Goal: Information Seeking & Learning: Learn about a topic

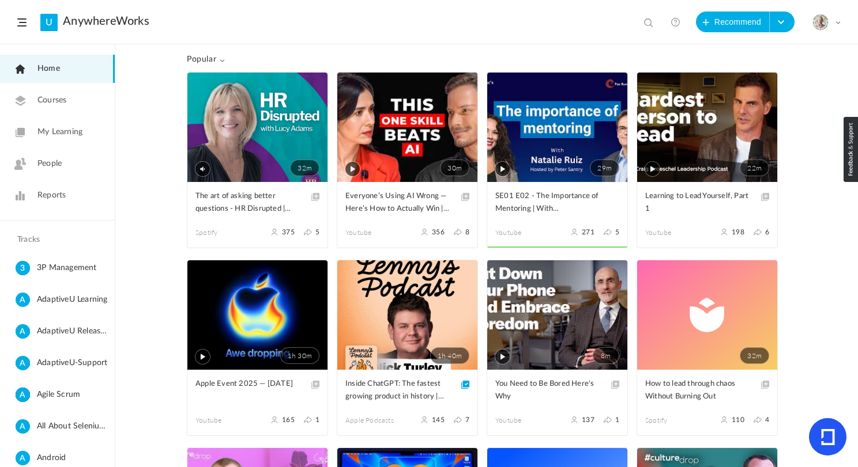
click at [646, 23] on span at bounding box center [650, 24] width 12 height 12
paste input "James Dyson"
type input "James Dyson"
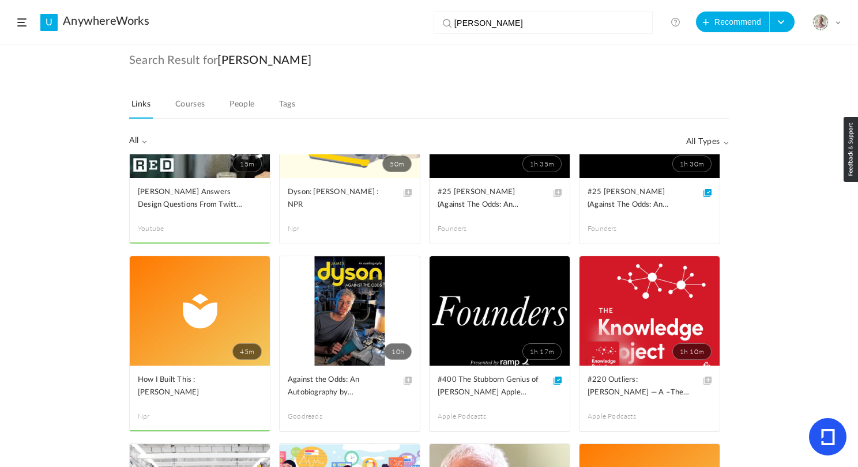
scroll to position [66, 0]
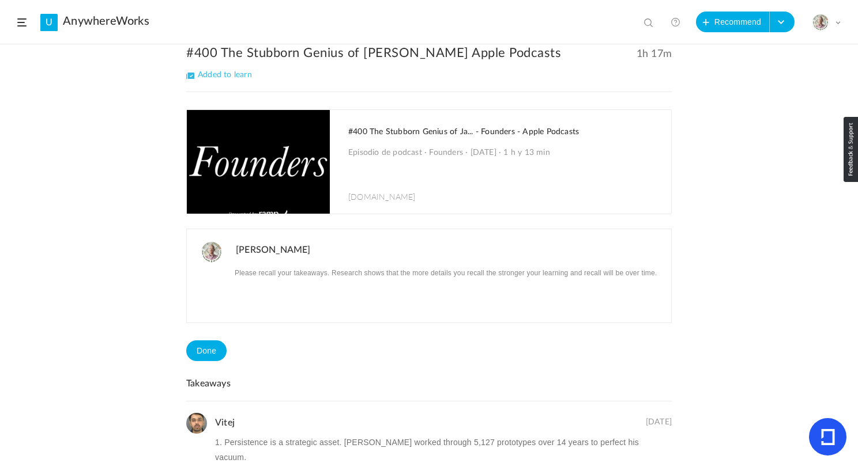
scroll to position [73, 0]
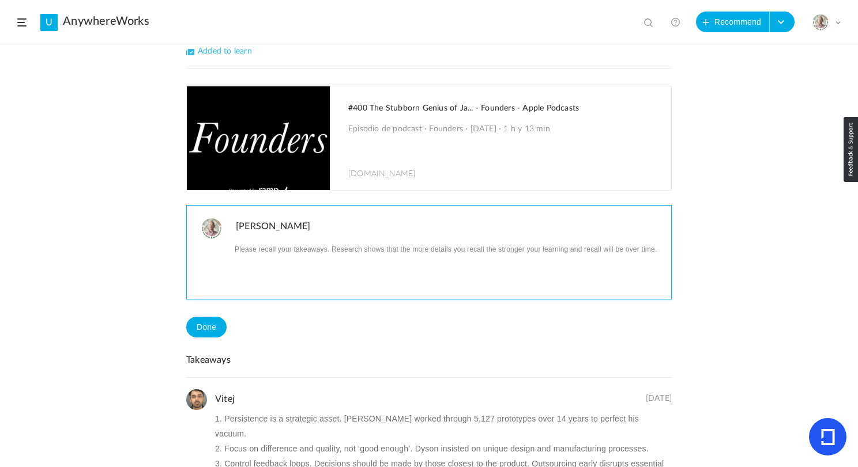
click at [281, 252] on p at bounding box center [449, 248] width 427 height 15
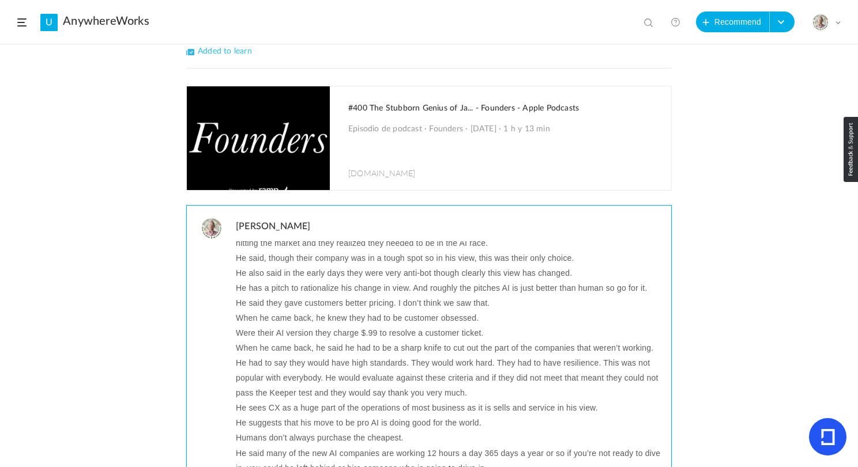
scroll to position [0, 0]
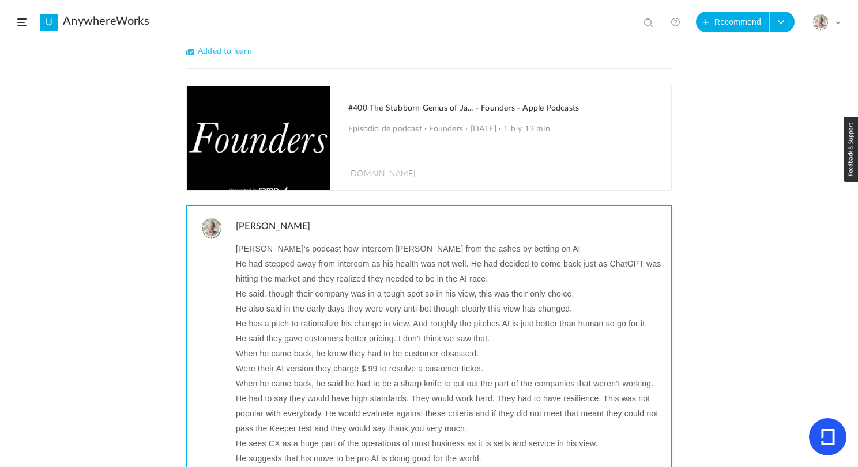
click at [280, 263] on p "He had stepped away from intercom as his health was not well. He had decided to…" at bounding box center [449, 271] width 427 height 30
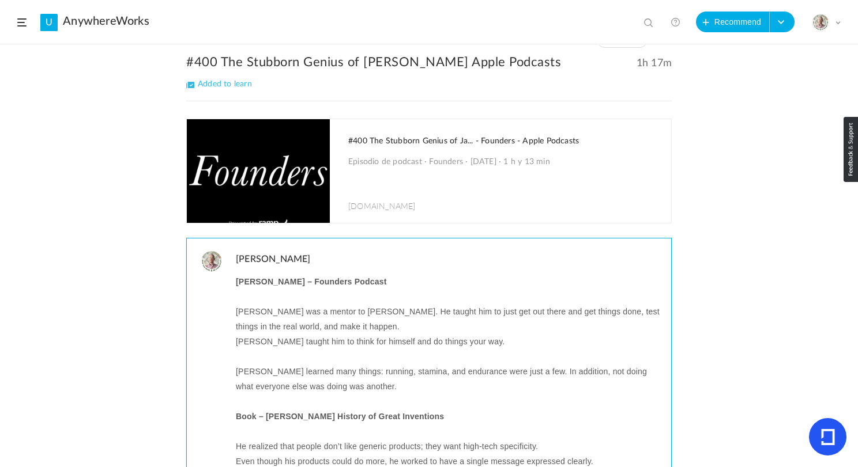
scroll to position [31, 0]
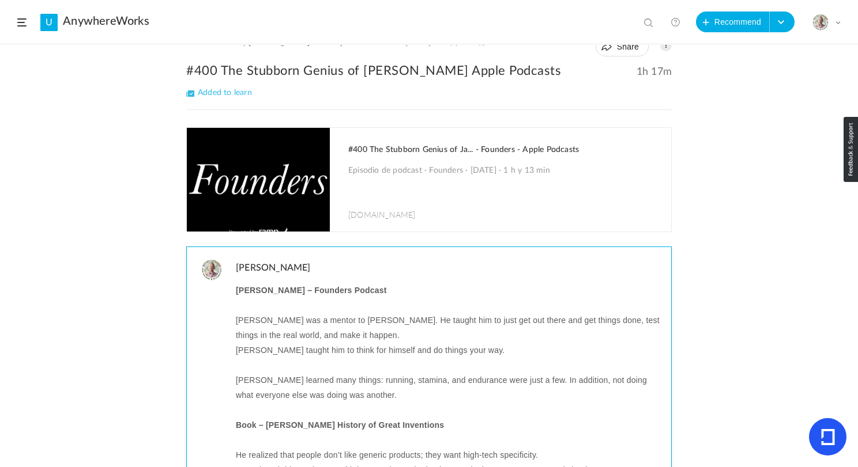
click at [268, 302] on p at bounding box center [449, 305] width 427 height 15
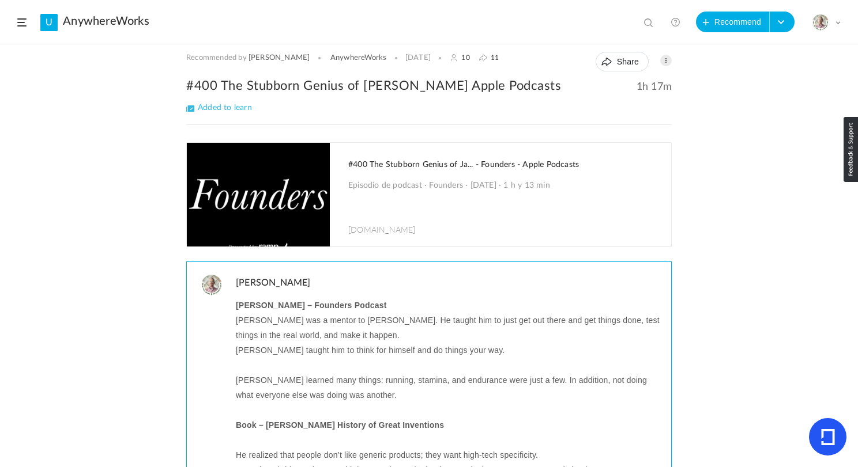
click at [259, 367] on p at bounding box center [449, 365] width 427 height 15
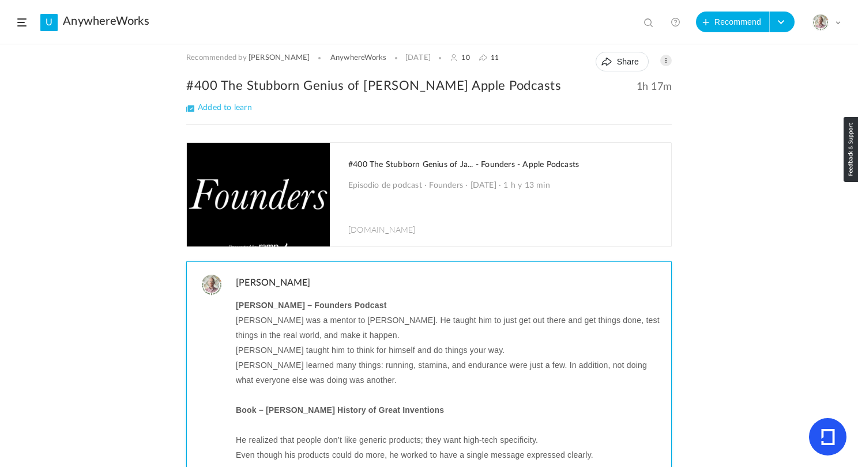
click at [276, 323] on p "Jeremy Fry was a mentor to James Dyson. He taught him to just get out there and…" at bounding box center [449, 328] width 427 height 30
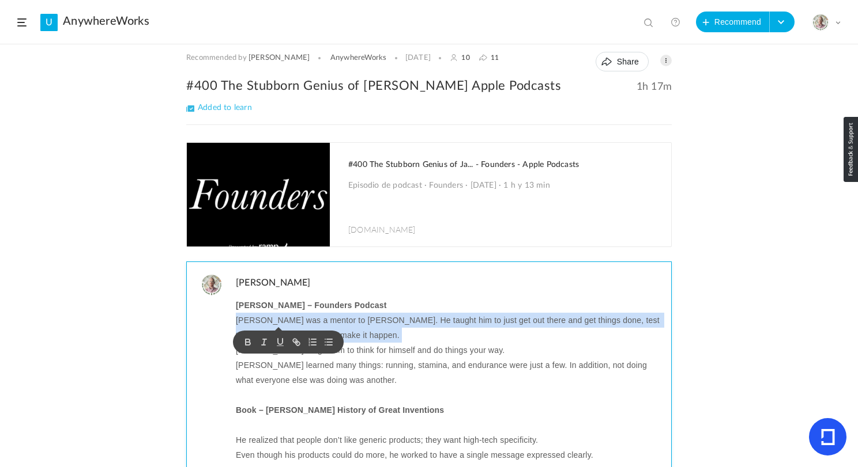
click at [276, 323] on p "Jeremy Fry was a mentor to James Dyson. He taught him to just get out there and…" at bounding box center [449, 328] width 427 height 30
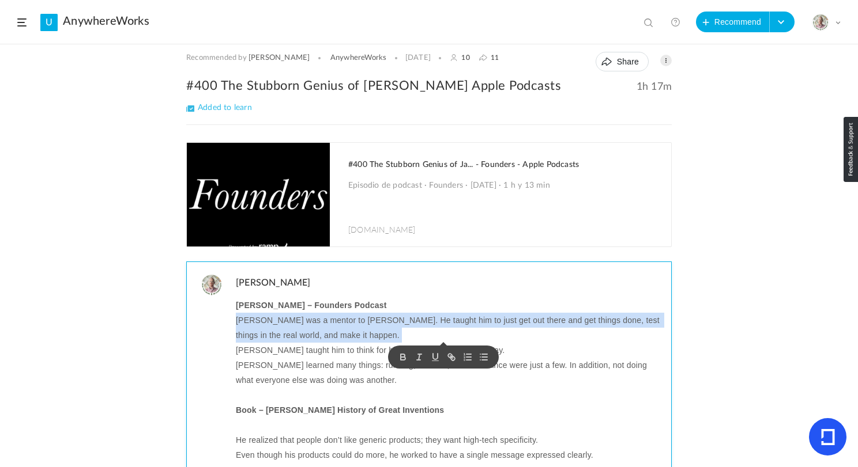
copy p "Jeremy Fry was a mentor to James Dyson. He taught him to just get out there and…"
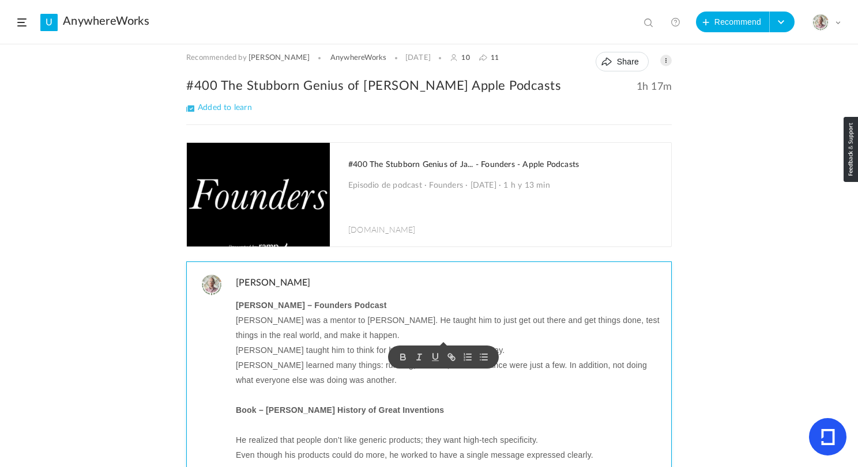
click at [309, 352] on p "Fry taught him to think for himself and do things your way." at bounding box center [449, 350] width 427 height 15
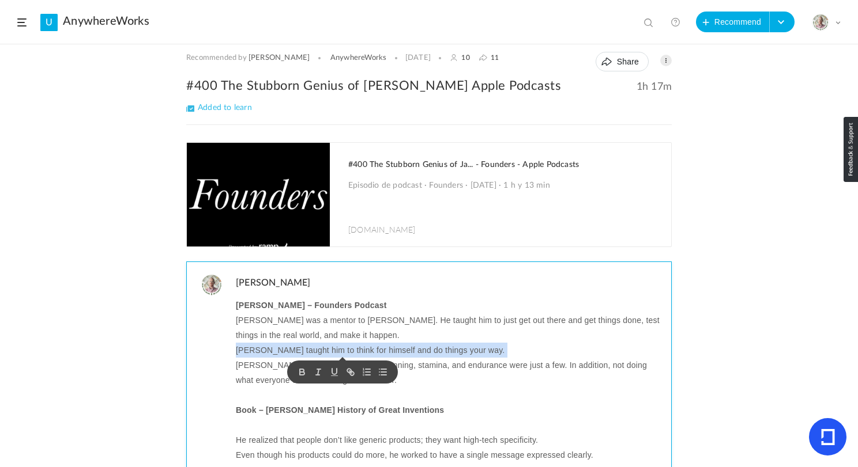
copy p "Fry taught him to think for himself and do things your way."
click at [444, 371] on p "James learned many things: running, stamina, and endurance were just a few. In …" at bounding box center [449, 373] width 427 height 30
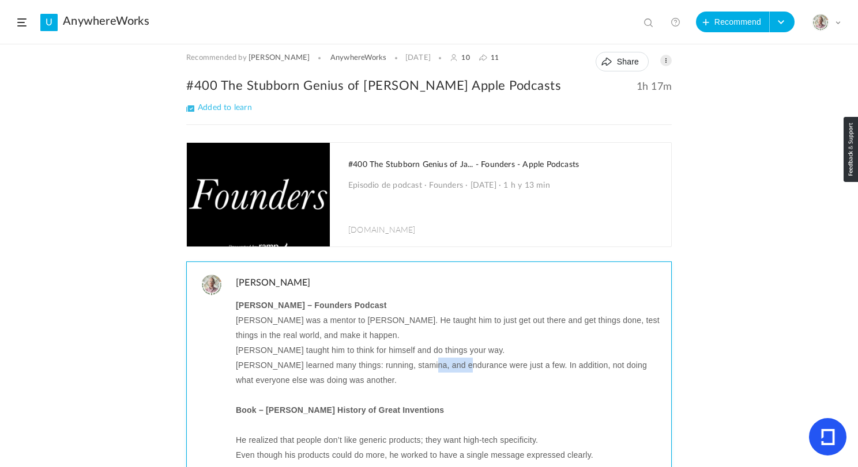
click at [444, 371] on p "James learned many things: running, stamina, and endurance were just a few. In …" at bounding box center [449, 373] width 427 height 30
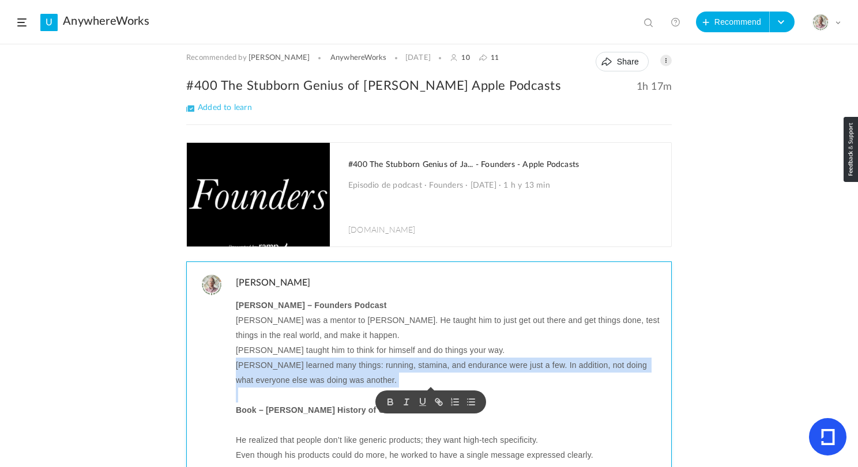
copy p "James learned many things: running, stamina, and endurance were just a few. In …"
click at [261, 402] on p at bounding box center [449, 395] width 427 height 15
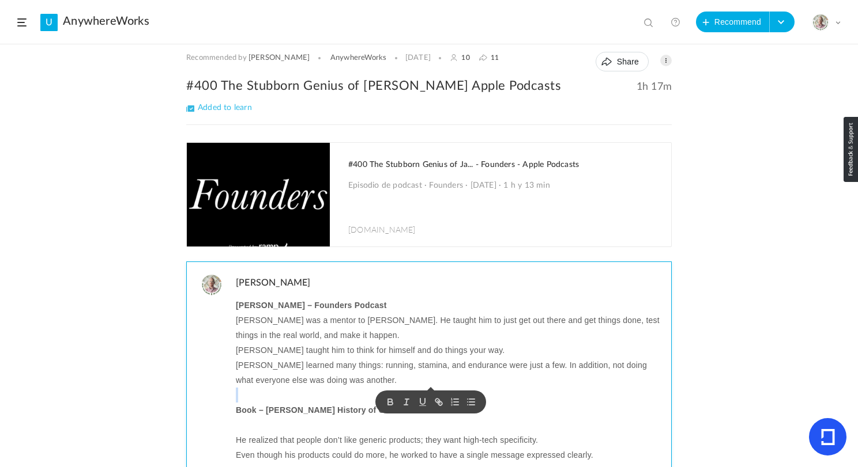
click at [261, 402] on p at bounding box center [449, 395] width 427 height 15
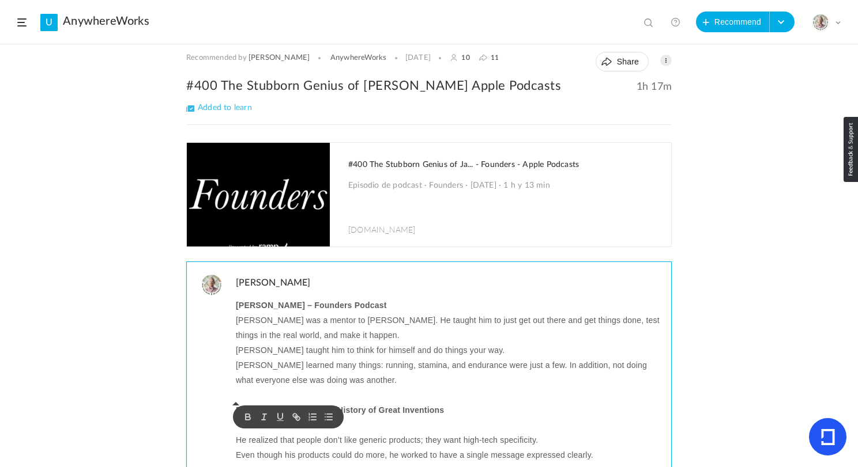
click at [407, 415] on strong "Book – James Dyson’s History of Great Inventions" at bounding box center [340, 410] width 208 height 15
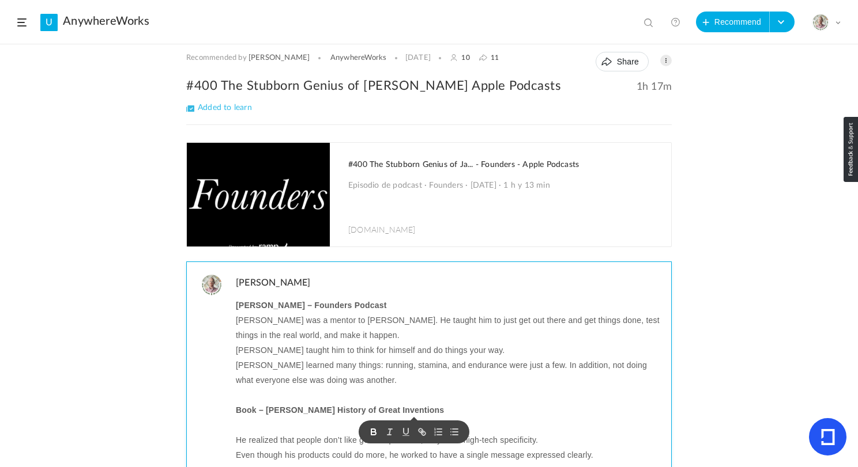
click at [246, 397] on p at bounding box center [449, 395] width 427 height 15
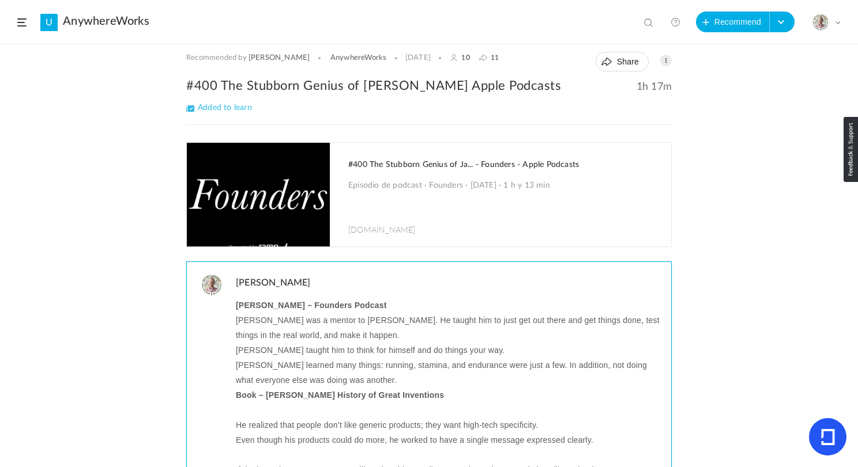
click at [254, 398] on strong "Book – James Dyson’s History of Great Inventions" at bounding box center [340, 395] width 208 height 15
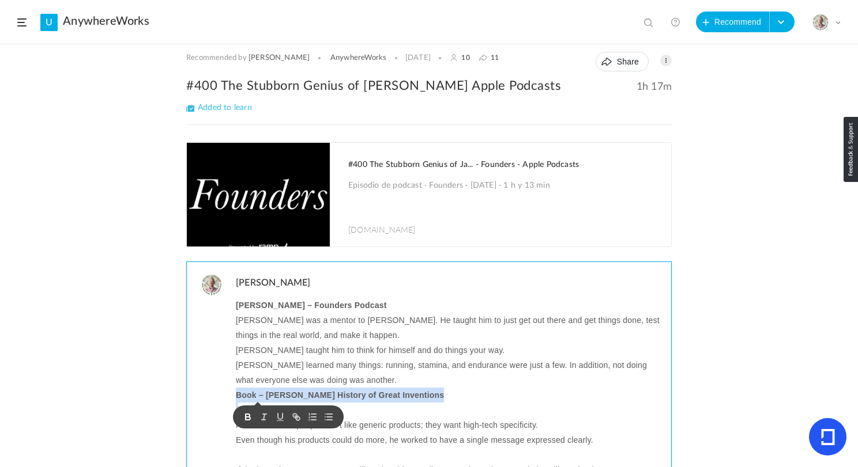
click at [254, 398] on strong "Book – James Dyson’s History of Great Inventions" at bounding box center [340, 395] width 208 height 15
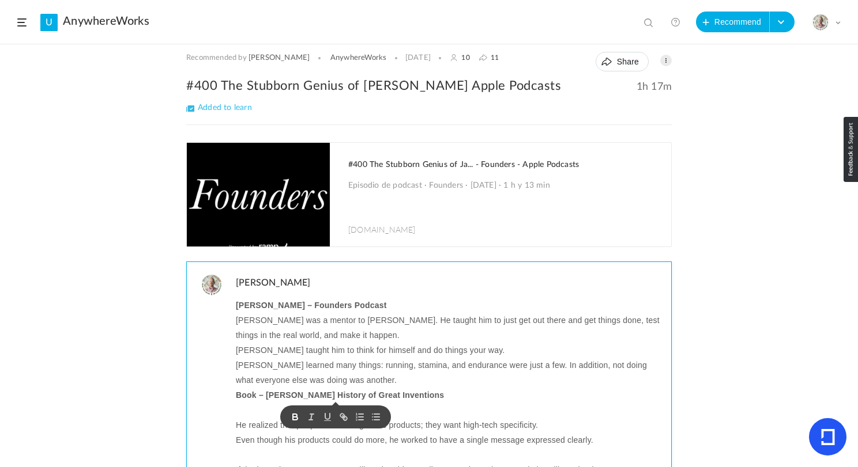
click at [247, 410] on p at bounding box center [449, 410] width 427 height 15
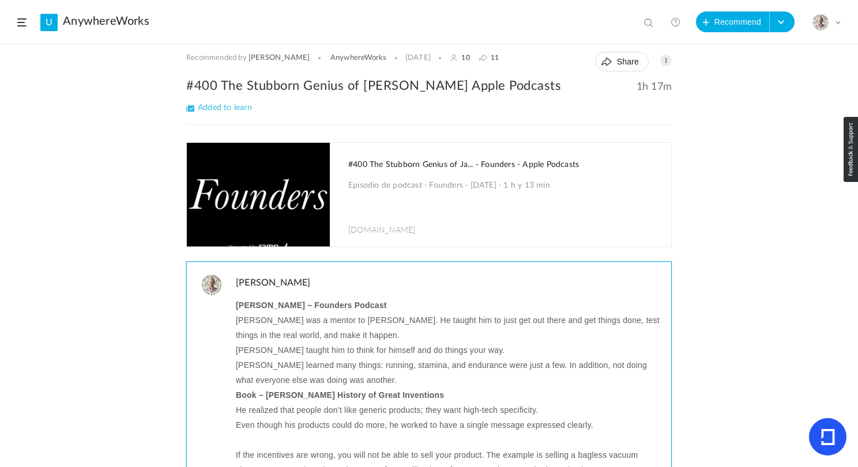
click at [248, 409] on p "He realized that people don’t like generic products; they want high-tech specif…" at bounding box center [449, 410] width 427 height 15
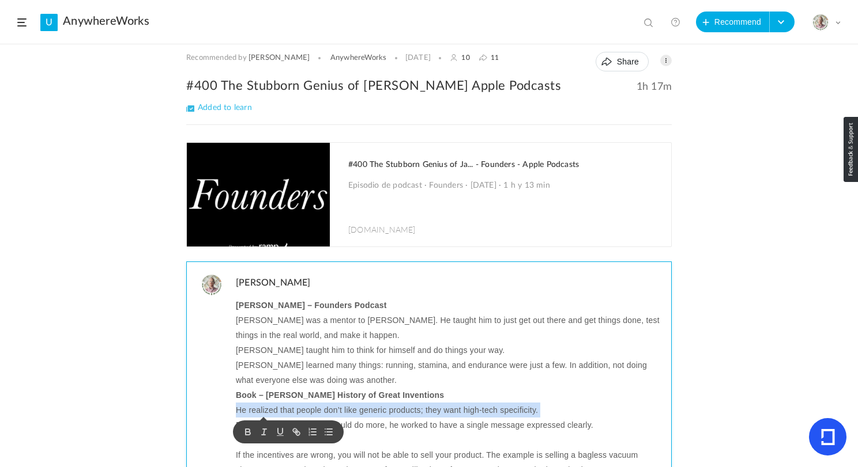
click at [248, 409] on p "He realized that people don’t like generic products; they want high-tech specif…" at bounding box center [449, 410] width 427 height 15
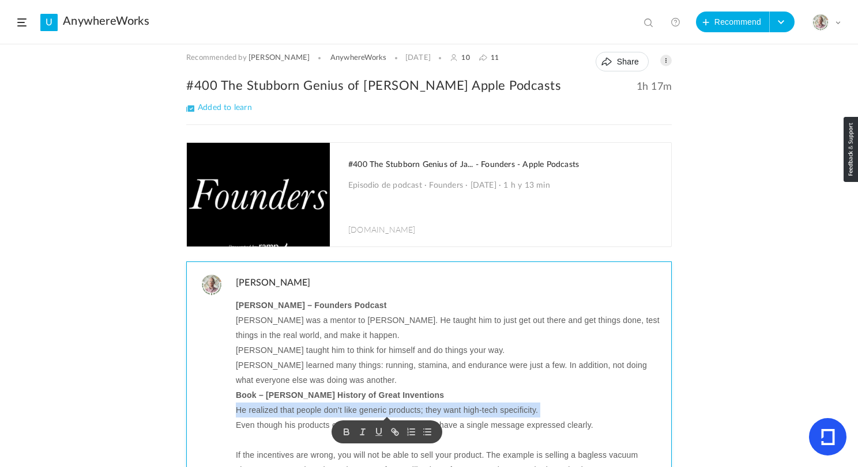
copy p "He realized that people don’t like generic products; they want high-tech specif…"
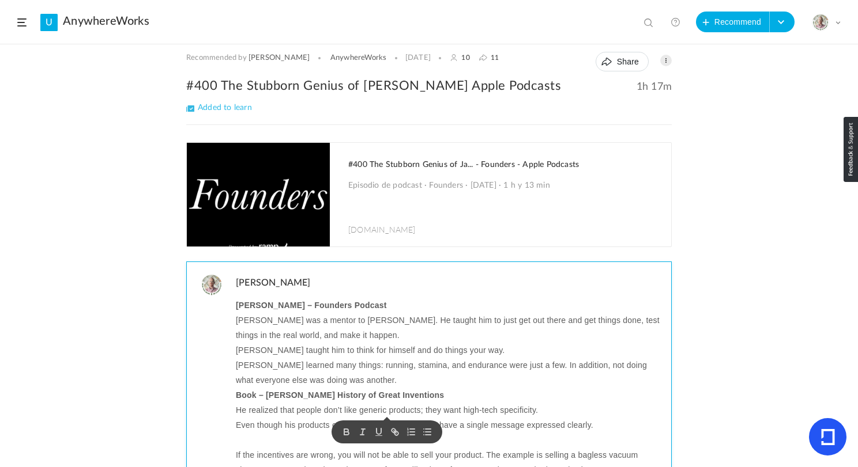
click at [258, 427] on p "Even though his products could do more, he worked to have a single message expr…" at bounding box center [449, 425] width 427 height 15
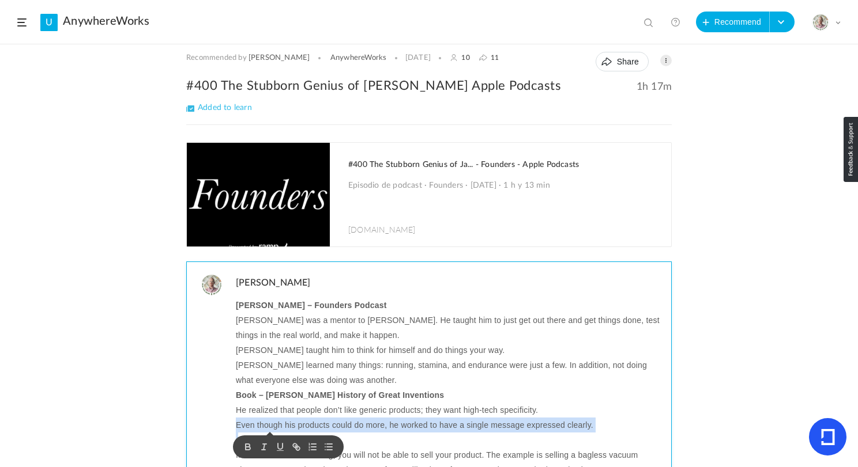
click at [258, 427] on p "Even though his products could do more, he worked to have a single message expr…" at bounding box center [449, 425] width 427 height 15
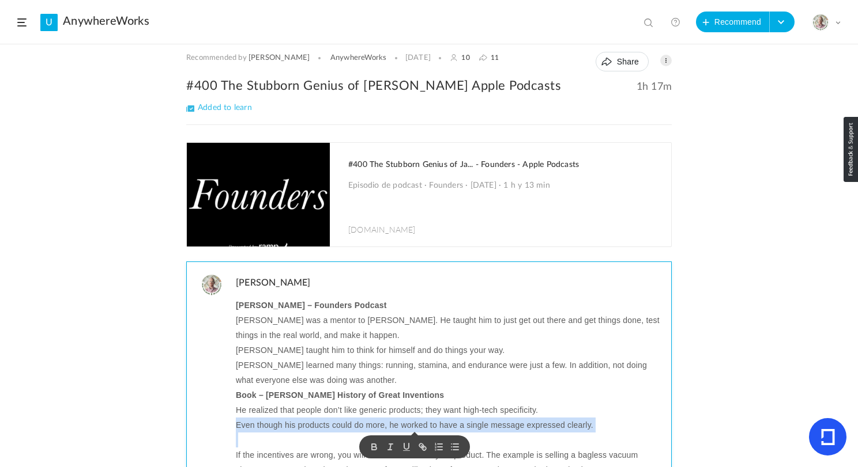
copy p "Even though his products could do more, he worked to have a single message expr…"
click at [252, 443] on p at bounding box center [449, 440] width 427 height 15
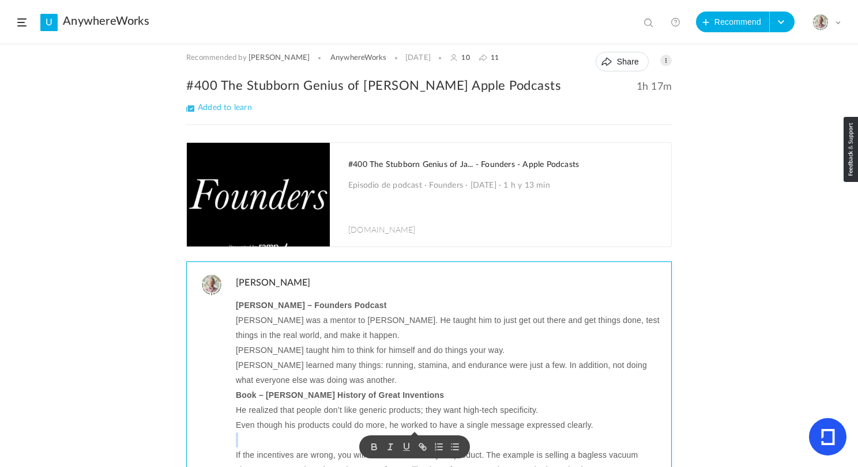
click at [252, 443] on p at bounding box center [449, 440] width 427 height 15
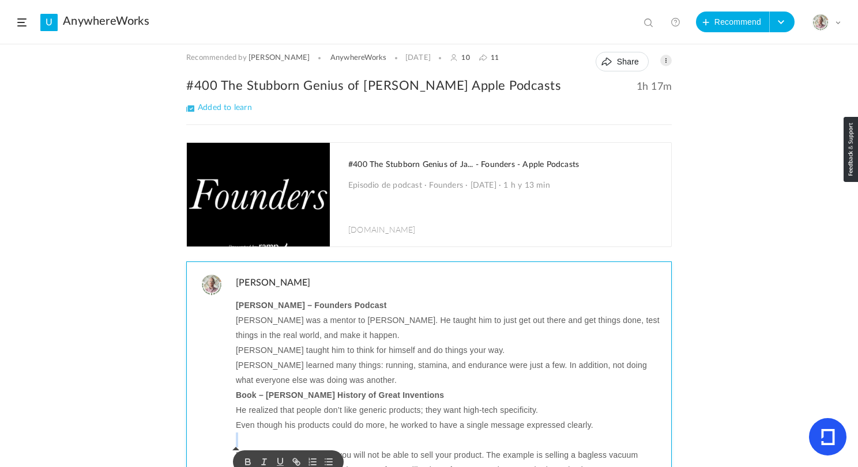
click at [252, 443] on p at bounding box center [449, 440] width 427 height 15
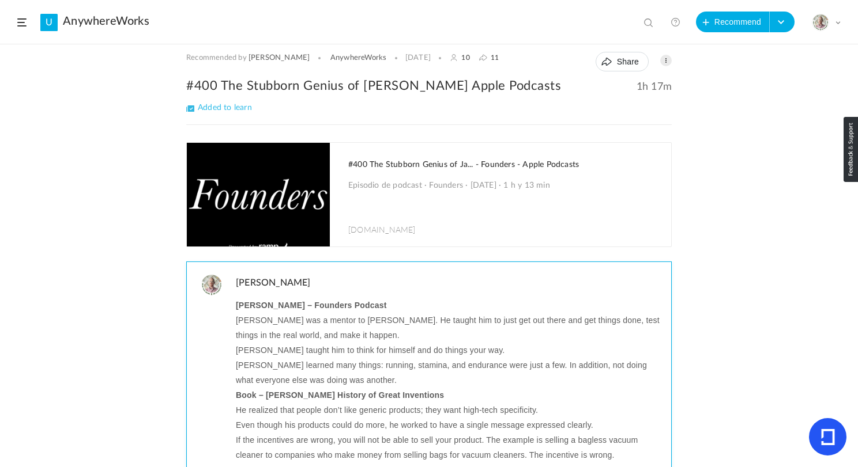
click at [264, 441] on p "If the incentives are wrong, you will not be able to sell your product. The exa…" at bounding box center [449, 448] width 427 height 30
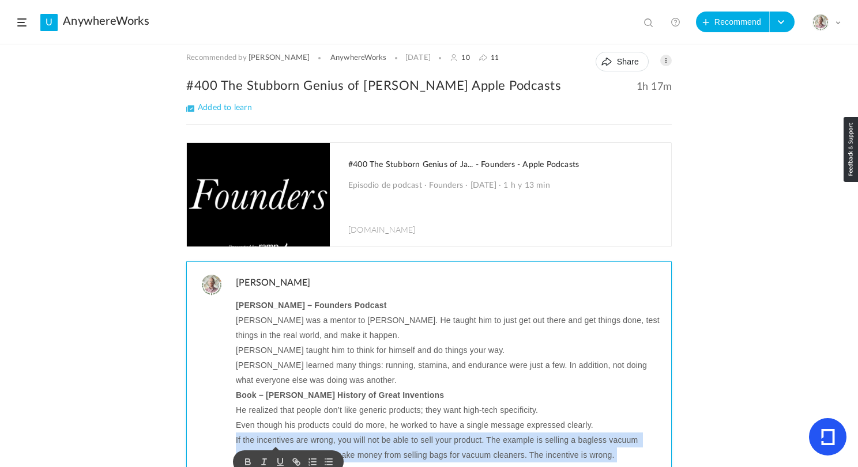
click at [264, 441] on p "If the incentives are wrong, you will not be able to sell your product. The exa…" at bounding box center [449, 448] width 427 height 30
copy p "If the incentives are wrong, you will not be able to sell your product. The exa…"
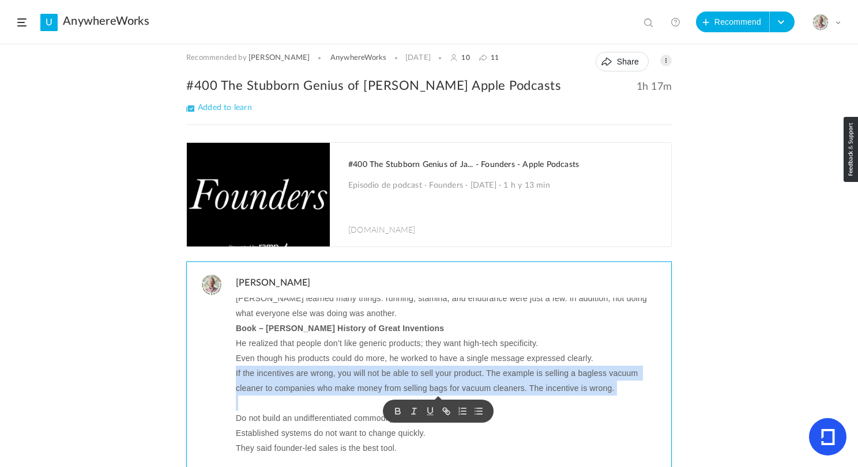
scroll to position [66, 0]
click at [257, 407] on p at bounding box center [449, 404] width 427 height 15
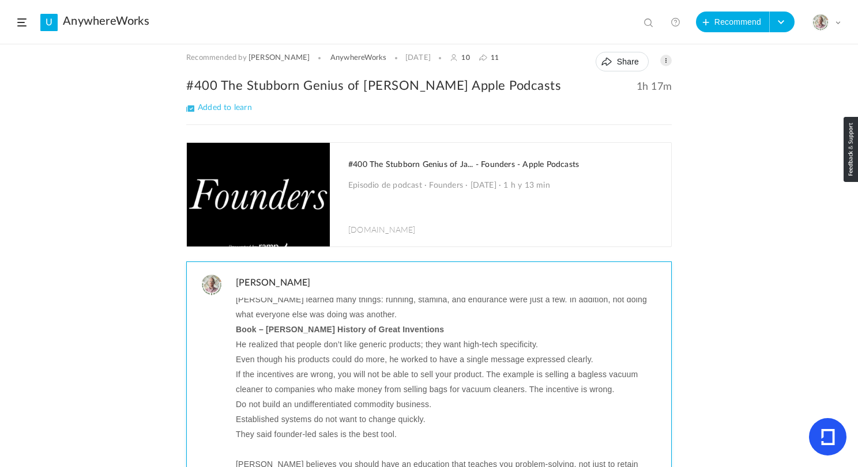
click at [277, 424] on p "Established systems do not want to change quickly." at bounding box center [449, 419] width 427 height 15
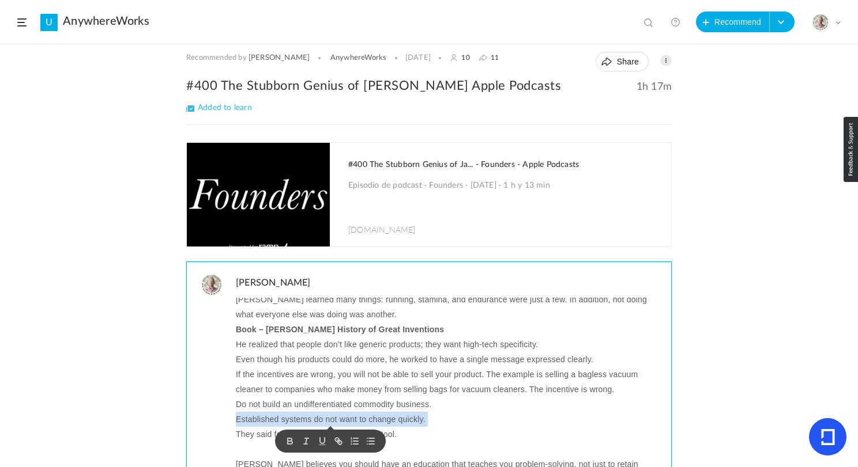
copy p "Established systems do not want to change quickly."
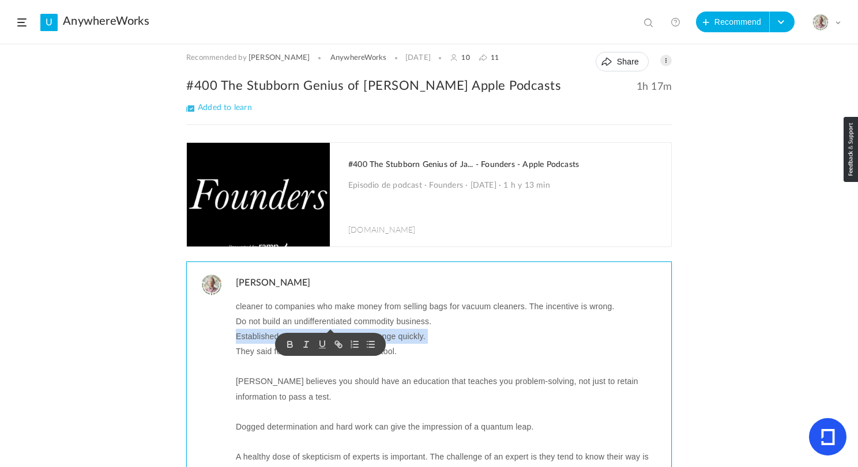
scroll to position [167, 0]
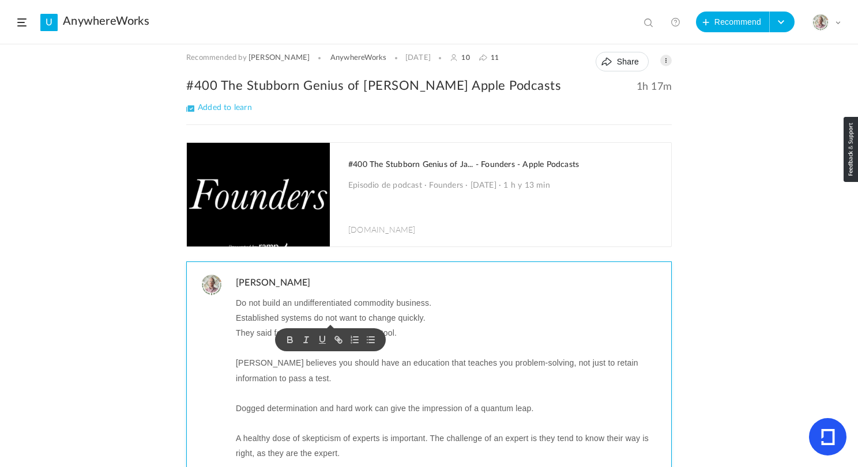
click at [250, 339] on p "They said founder-led sales is the best tool." at bounding box center [449, 333] width 427 height 15
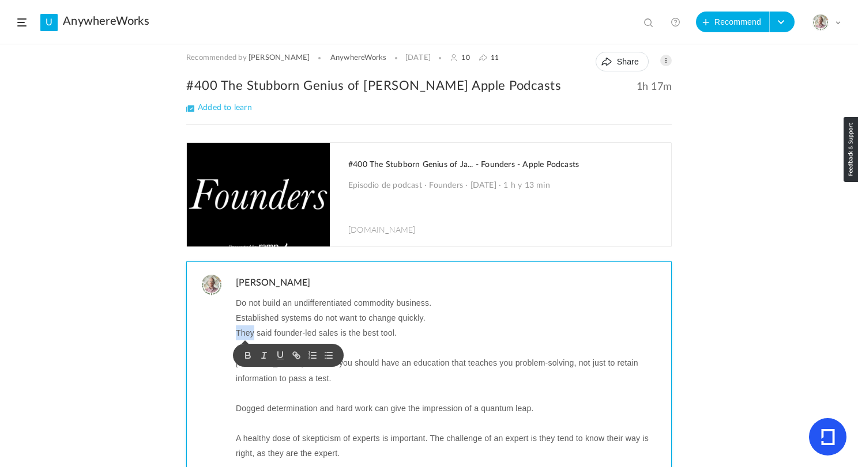
click at [250, 339] on p "They said founder-led sales is the best tool." at bounding box center [449, 333] width 427 height 15
copy p "They said founder-led sales is the best tool."
click at [241, 352] on p at bounding box center [449, 348] width 427 height 15
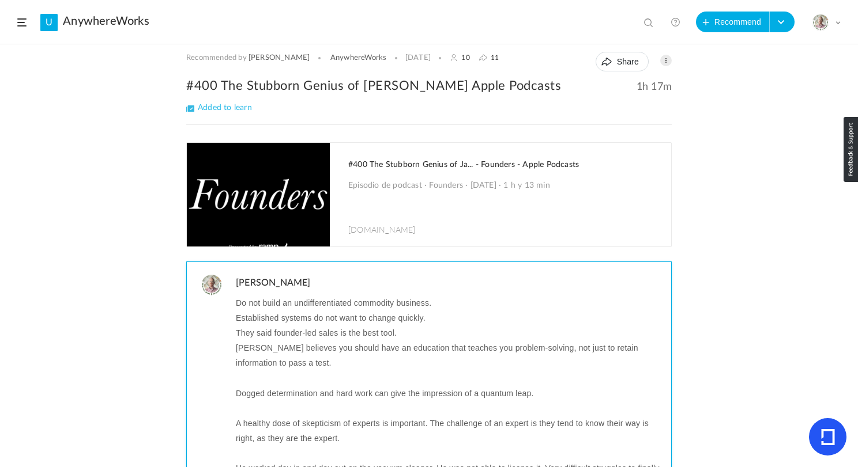
click at [260, 348] on p "Dyson believes you should have an education that teaches you problem-solving, n…" at bounding box center [449, 356] width 427 height 30
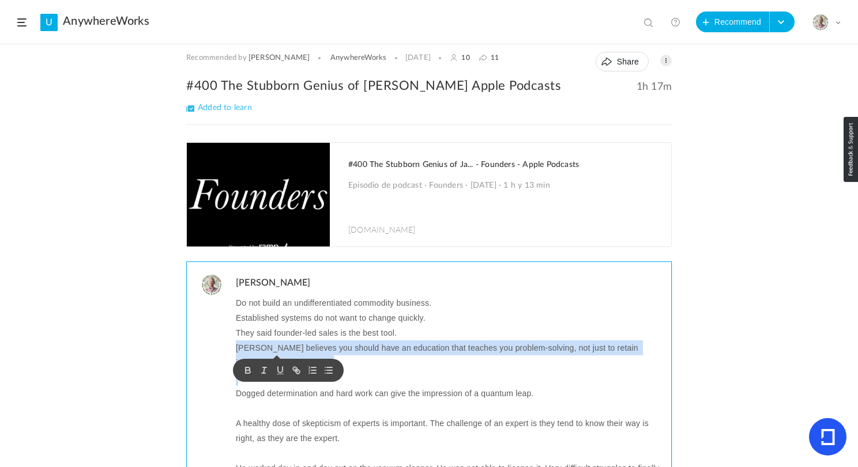
click at [260, 348] on p "Dyson believes you should have an education that teaches you problem-solving, n…" at bounding box center [449, 356] width 427 height 30
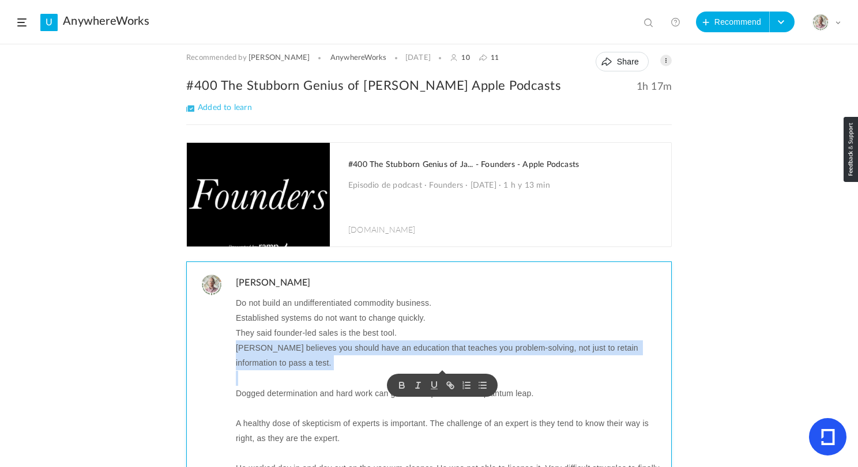
copy p "Dyson believes you should have an education that teaches you problem-solving, n…"
click at [259, 382] on p at bounding box center [449, 378] width 427 height 15
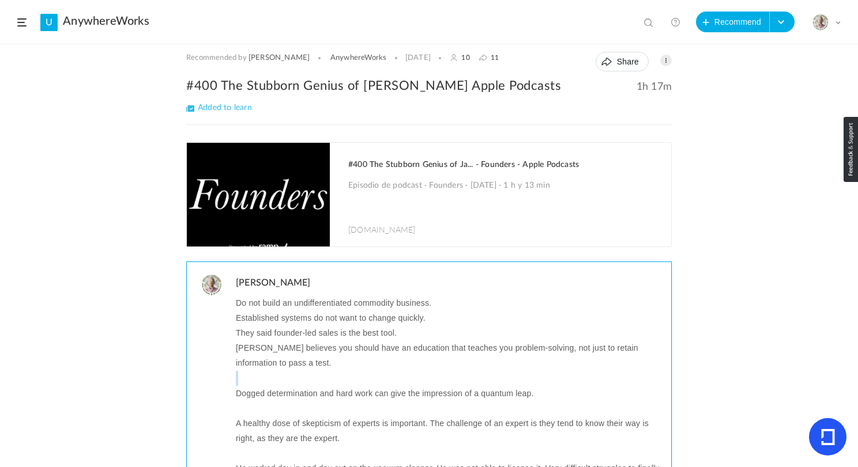
click at [259, 382] on p at bounding box center [449, 378] width 427 height 15
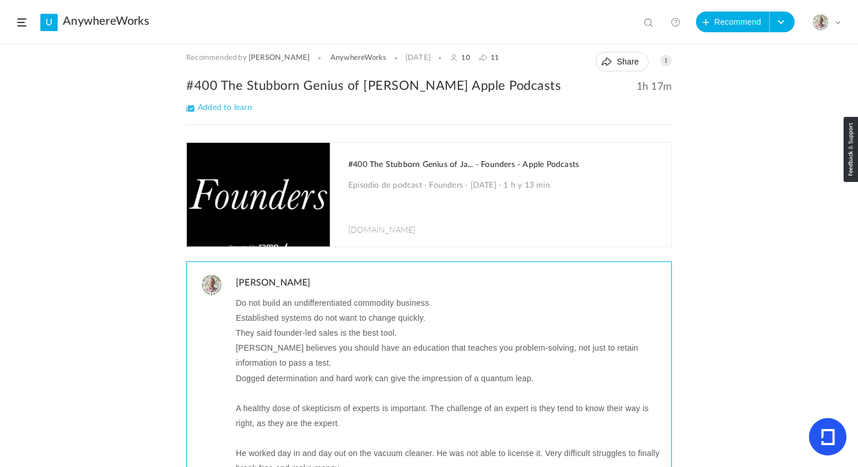
click at [274, 376] on p "Dogged determination and hard work can give the impression of a quantum leap." at bounding box center [449, 378] width 427 height 15
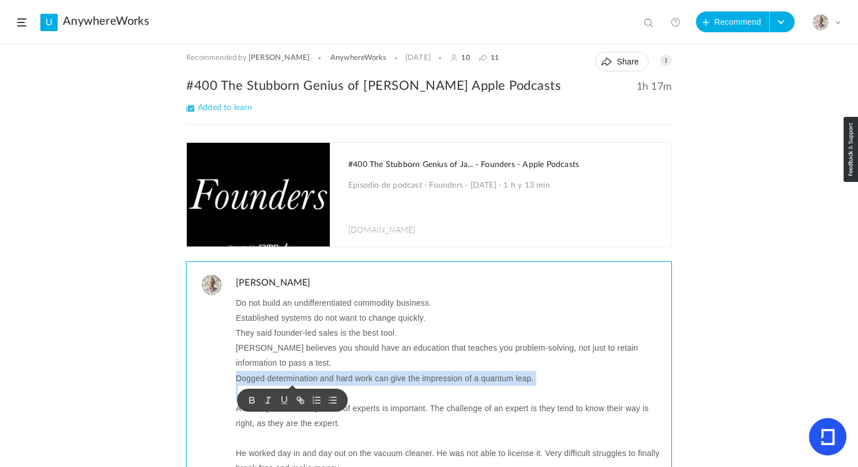
click at [274, 376] on p "Dogged determination and hard work can give the impression of a quantum leap." at bounding box center [449, 378] width 427 height 15
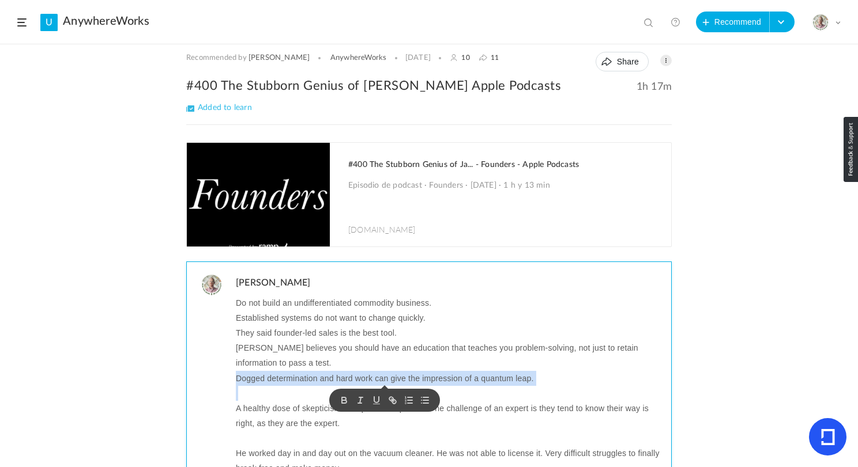
copy p "Dogged determination and hard work can give the impression of a quantum leap."
click at [271, 393] on p at bounding box center [449, 393] width 427 height 15
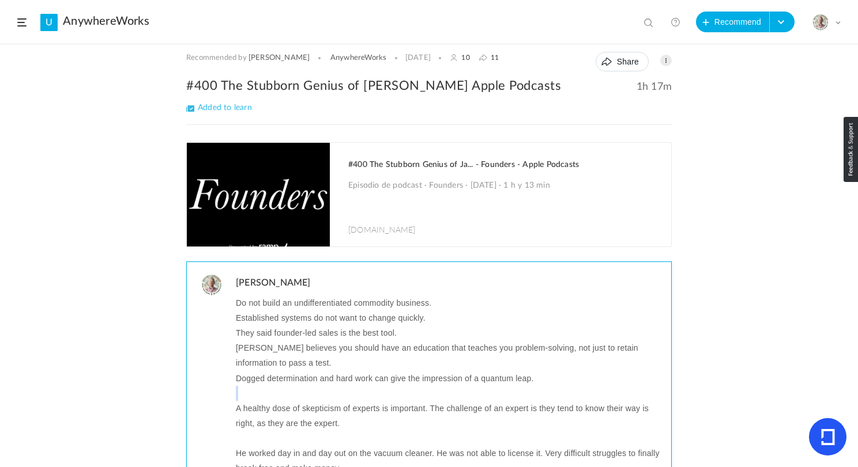
click at [271, 393] on p at bounding box center [449, 393] width 427 height 15
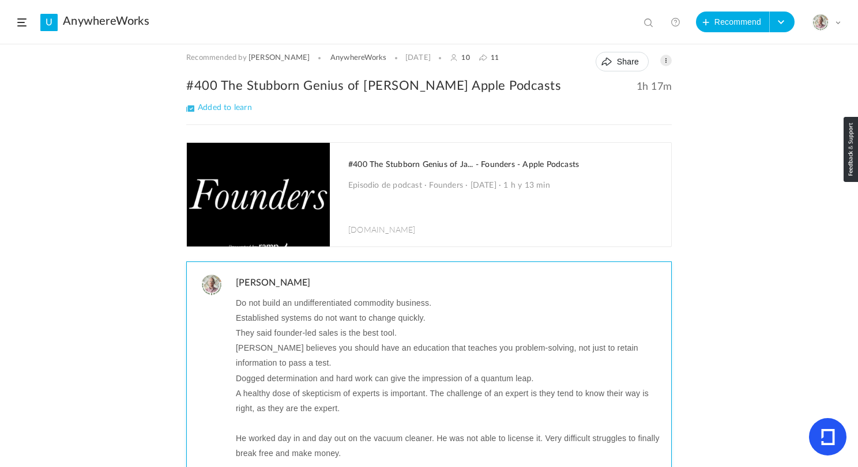
click at [258, 399] on p "A healthy dose of skepticism of experts is important. The challenge of an exper…" at bounding box center [449, 401] width 427 height 30
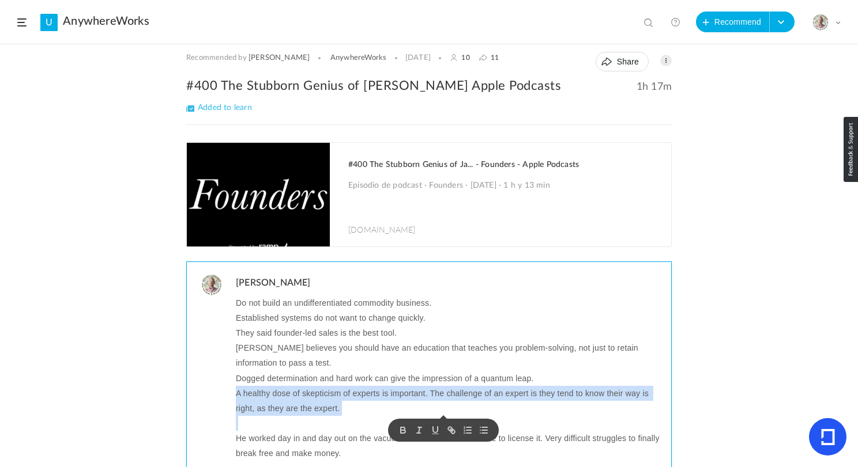
click at [271, 423] on p at bounding box center [449, 423] width 427 height 15
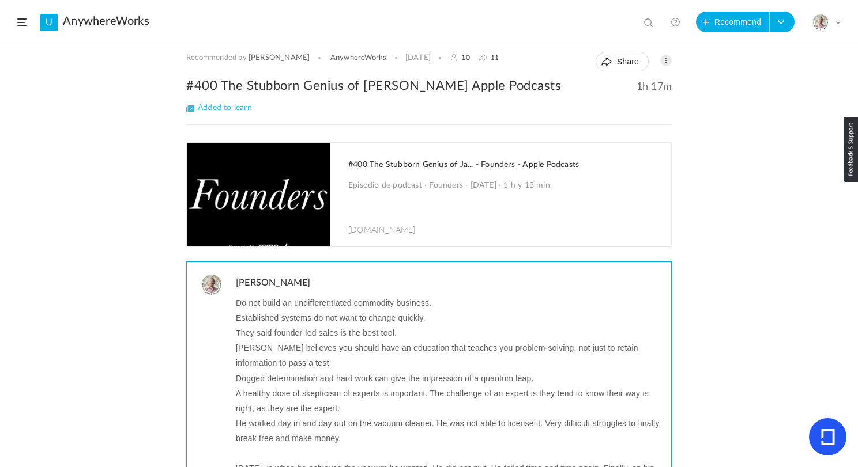
click at [279, 431] on p "He worked day in and day out on the vacuum cleaner. He was not able to license …" at bounding box center [449, 431] width 427 height 30
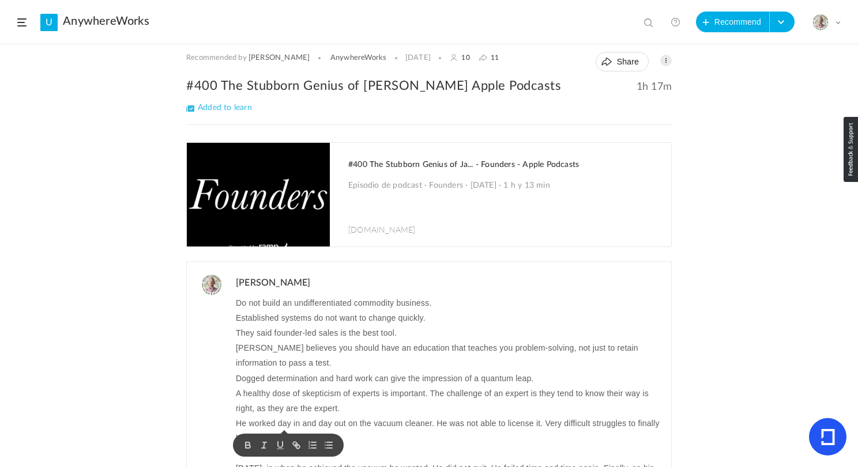
click at [281, 431] on span at bounding box center [284, 432] width 7 height 3
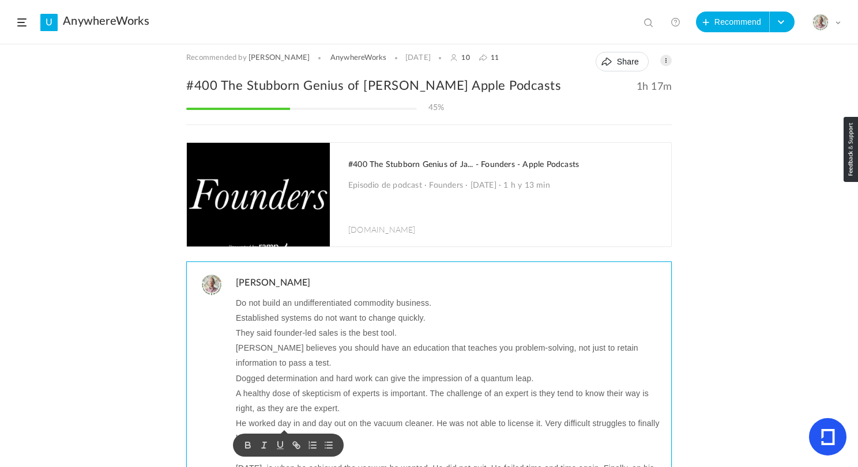
click at [372, 425] on p "He worked day in and day out on the vacuum cleaner. He was not able to license …" at bounding box center [449, 431] width 427 height 30
click at [332, 426] on p "He worked day in and day out on the vacuum cleaner. He was not able to license …" at bounding box center [449, 431] width 427 height 30
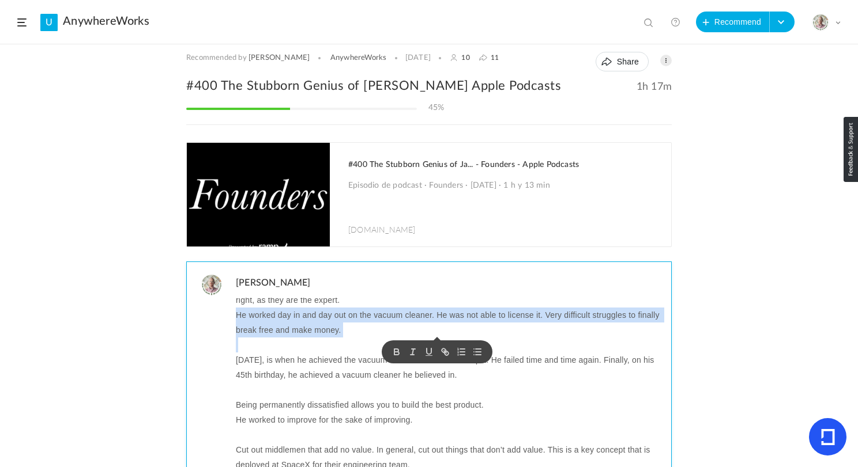
scroll to position [277, 0]
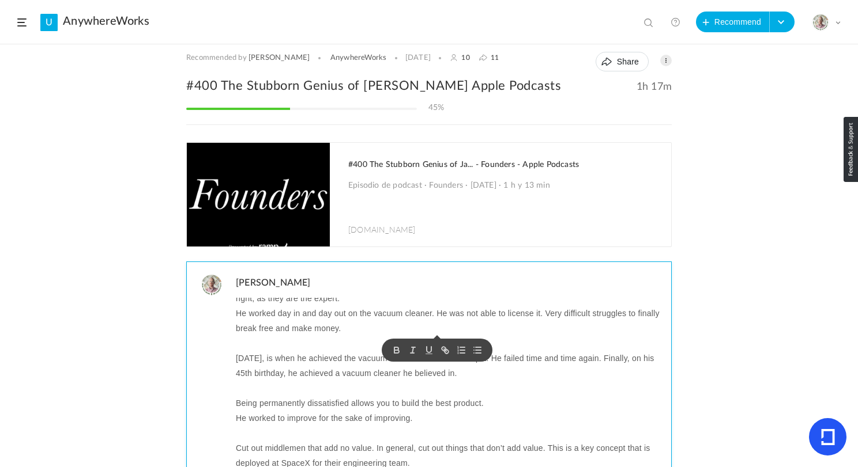
click at [289, 372] on p "May 2, 1992, is when he achieved the vacuum he wanted. He did not quit. He fail…" at bounding box center [449, 366] width 427 height 30
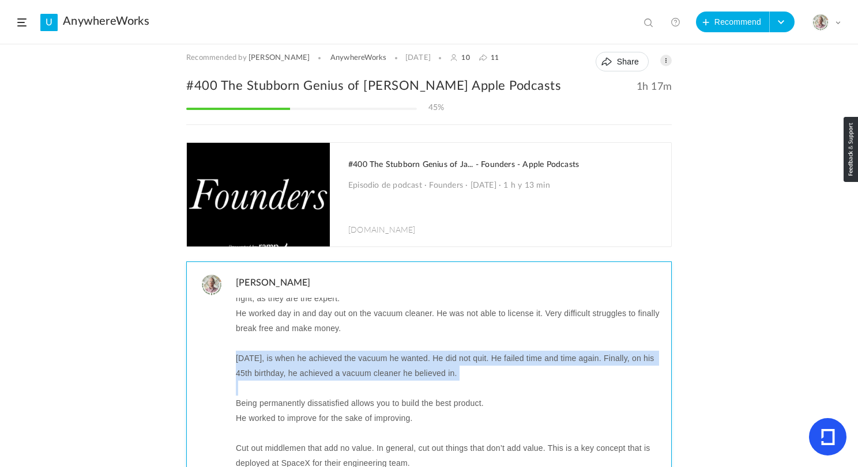
click at [289, 372] on p "May 2, 1992, is when he achieved the vacuum he wanted. He did not quit. He fail…" at bounding box center [449, 366] width 427 height 30
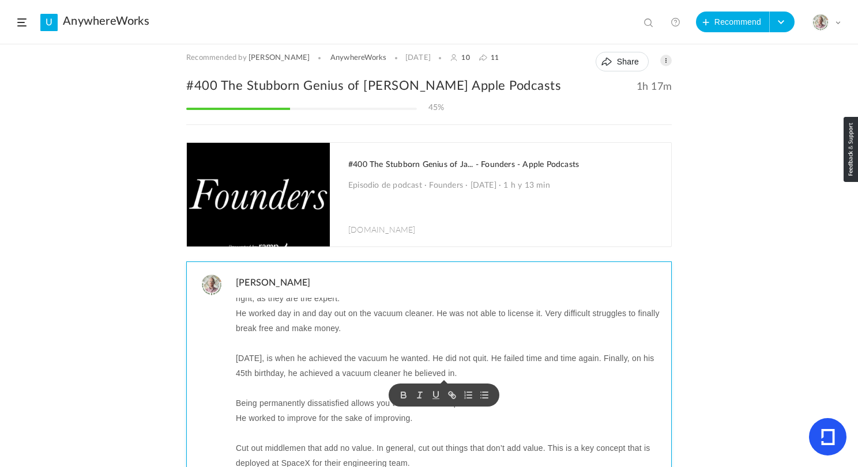
click at [259, 345] on p at bounding box center [449, 343] width 427 height 15
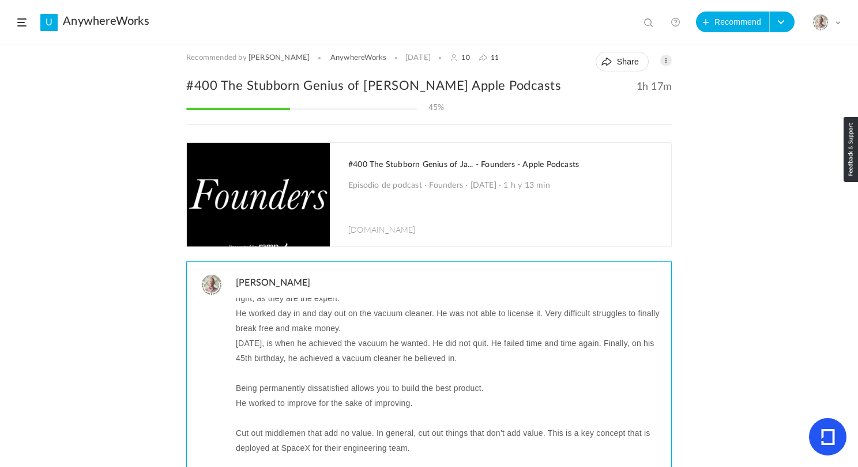
click at [244, 391] on p "Being permanently dissatisfied allows you to build the best product." at bounding box center [449, 388] width 427 height 15
click at [244, 379] on p at bounding box center [449, 373] width 427 height 15
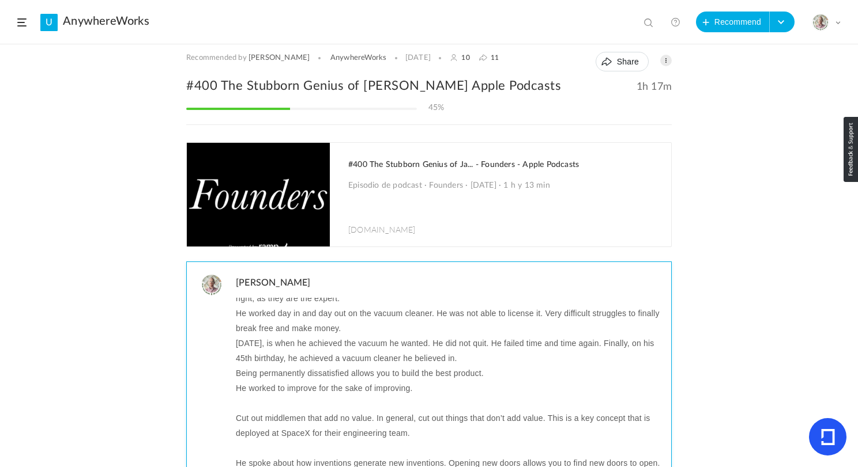
click at [245, 376] on p "Being permanently dissatisfied allows you to build the best product." at bounding box center [449, 373] width 427 height 15
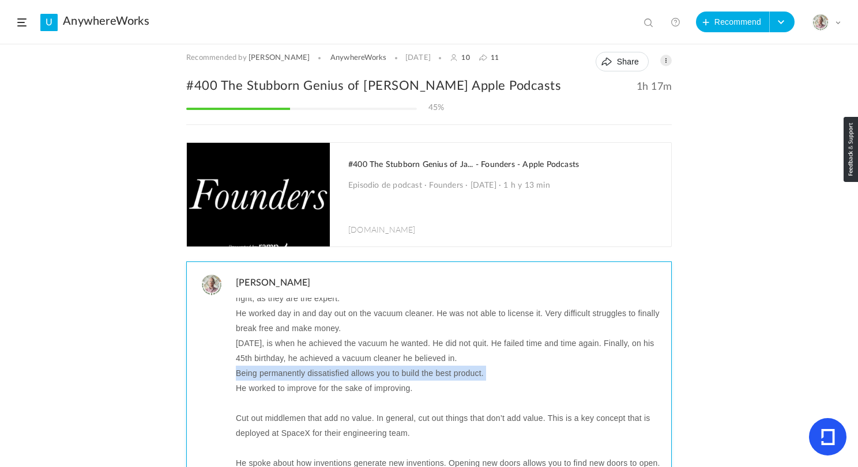
click at [245, 376] on p "Being permanently dissatisfied allows you to build the best product." at bounding box center [449, 373] width 427 height 15
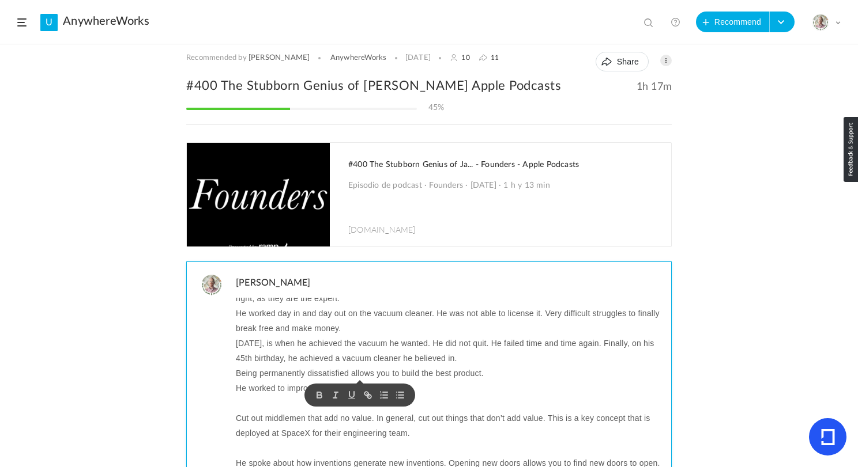
click at [247, 388] on p "He worked to improve for the sake of improving." at bounding box center [449, 388] width 427 height 15
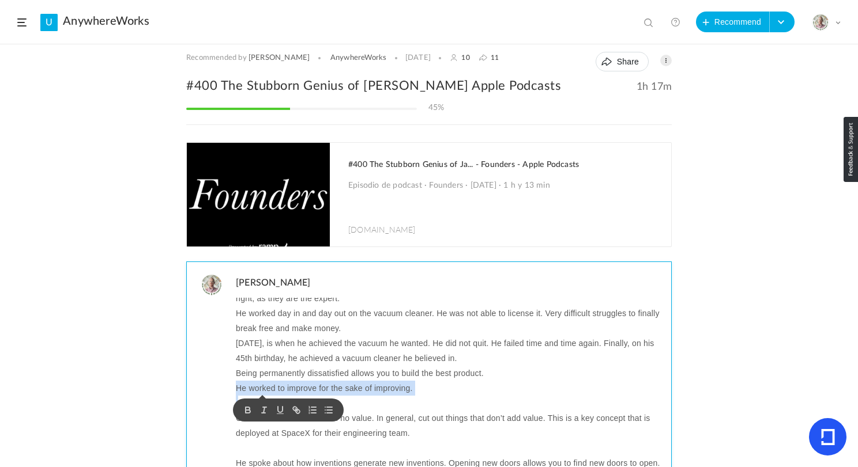
click at [247, 388] on p "He worked to improve for the sake of improving." at bounding box center [449, 388] width 427 height 15
click at [237, 402] on p at bounding box center [449, 403] width 427 height 15
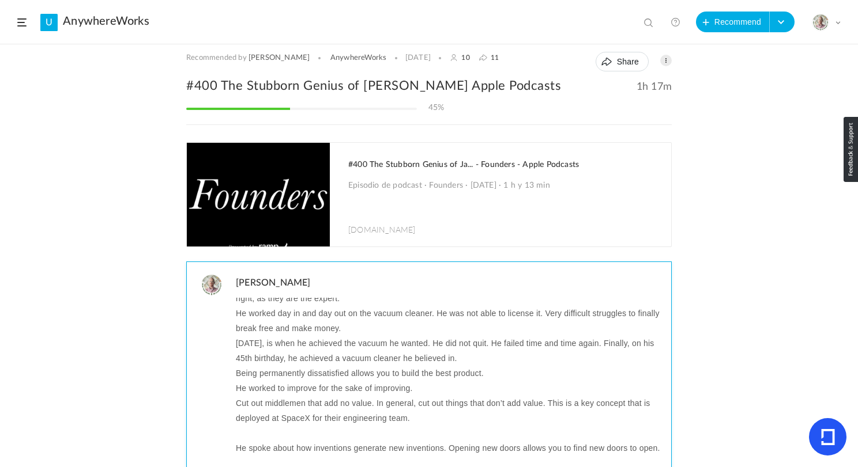
click at [251, 406] on p "Cut out middlemen that add no value. In general, cut out things that don’t add …" at bounding box center [449, 411] width 427 height 30
click at [250, 437] on p at bounding box center [449, 433] width 427 height 15
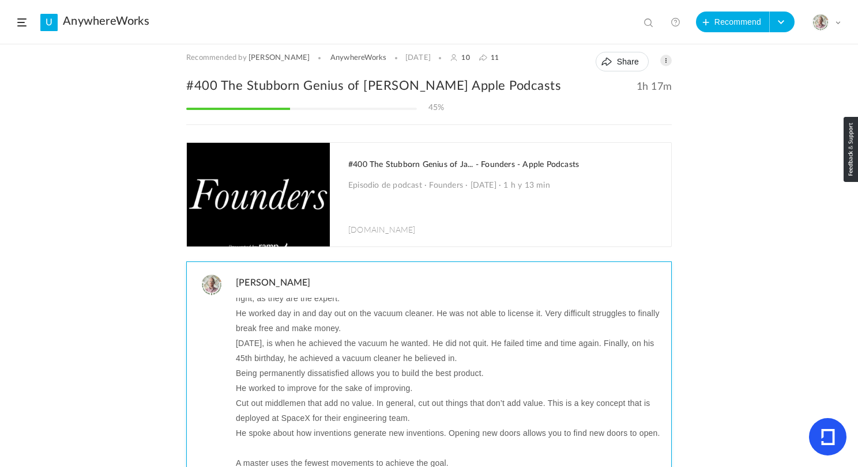
click at [252, 437] on p "He spoke about how inventions generate new inventions. Opening new doors allows…" at bounding box center [449, 433] width 427 height 15
click at [417, 414] on p "Cut out middlemen that add no value. In general, cut out things that don’t add …" at bounding box center [449, 411] width 427 height 30
click at [303, 440] on p "He spoke about how inventions generate new inventions. Opening new doors allows…" at bounding box center [449, 433] width 427 height 15
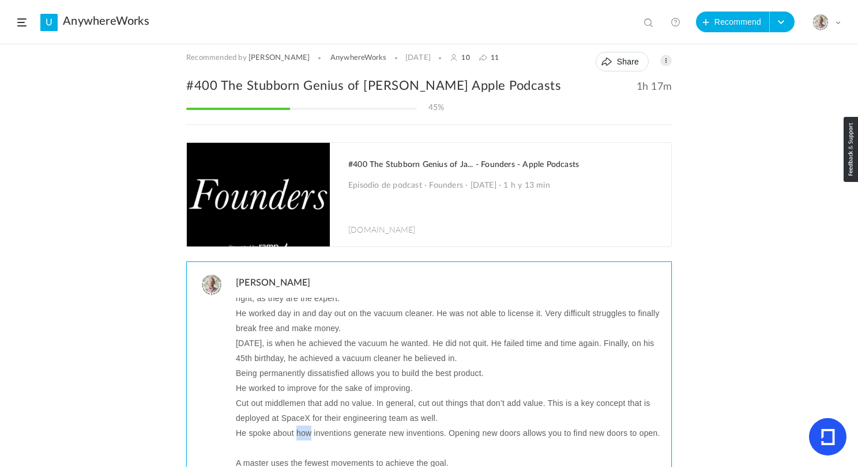
click at [303, 440] on p "He spoke about how inventions generate new inventions. Opening new doors allows…" at bounding box center [449, 433] width 427 height 15
click at [281, 437] on p "He spoke about how inventions generate new inventions. Opening new doors allows…" at bounding box center [449, 433] width 427 height 15
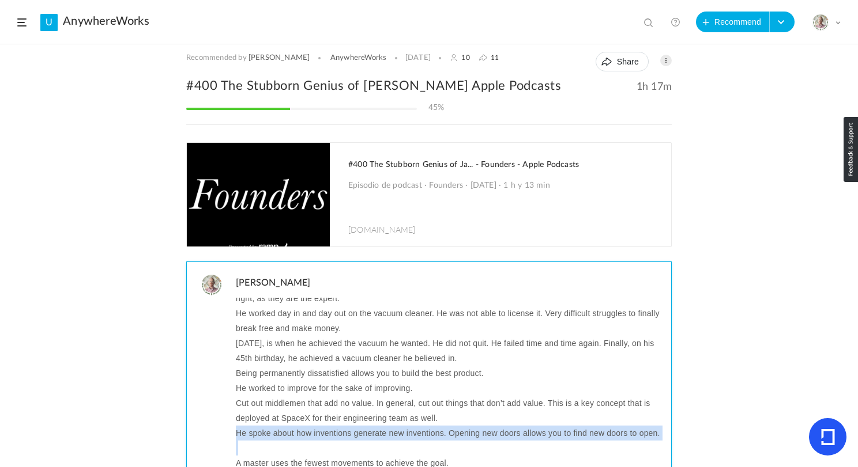
click at [281, 437] on p "He spoke about how inventions generate new inventions. Opening new doors allows…" at bounding box center [449, 433] width 427 height 15
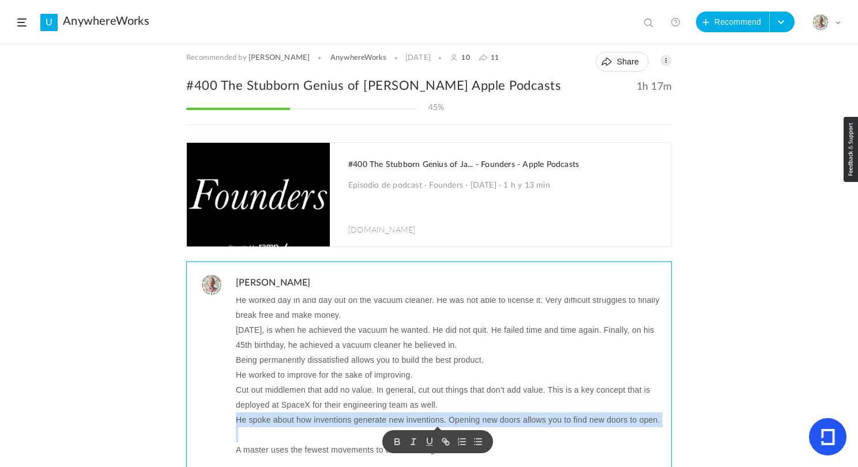
click at [246, 435] on p at bounding box center [449, 435] width 427 height 15
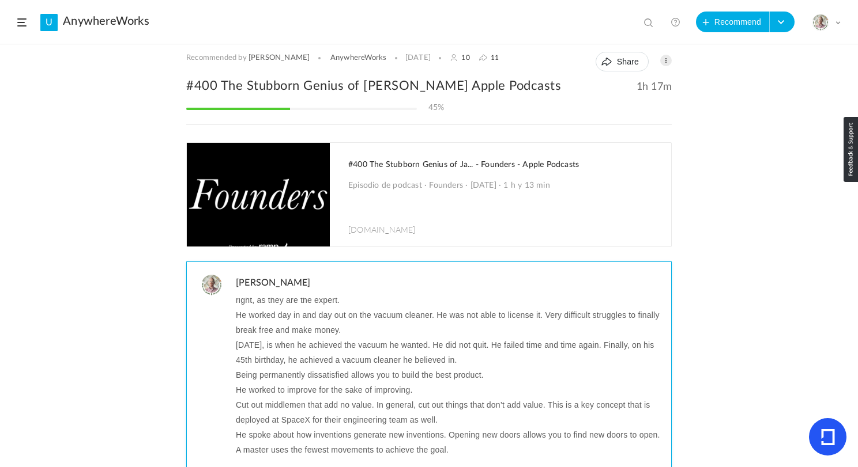
scroll to position [31, 0]
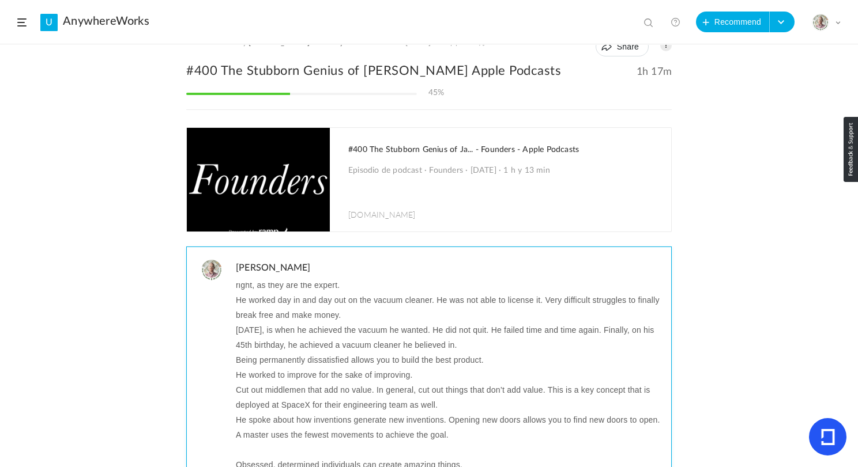
click at [260, 436] on p "A master uses the fewest movements to achieve the goal." at bounding box center [449, 435] width 427 height 15
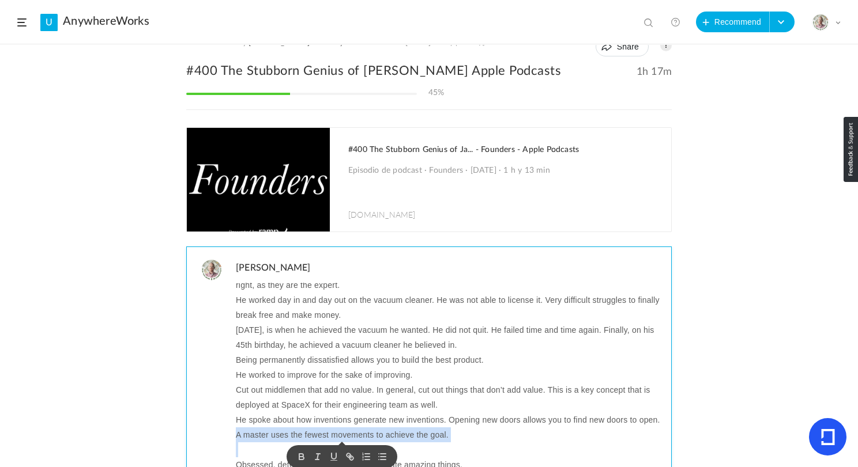
click at [248, 448] on p at bounding box center [449, 450] width 427 height 15
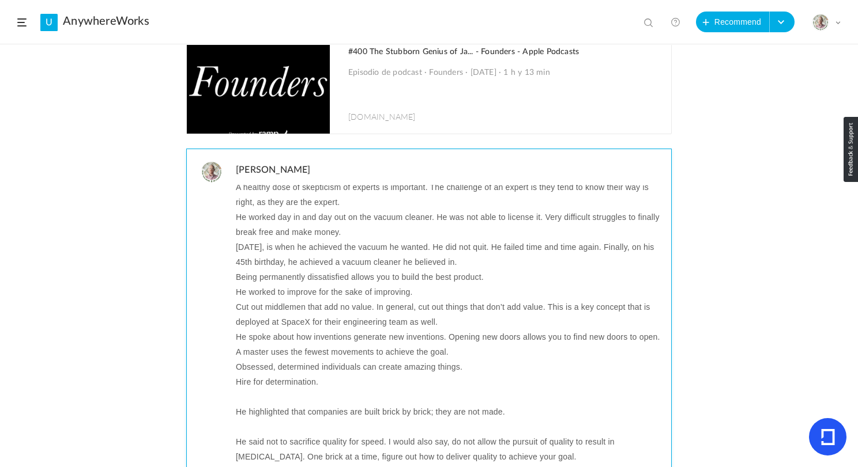
scroll to position [146, 0]
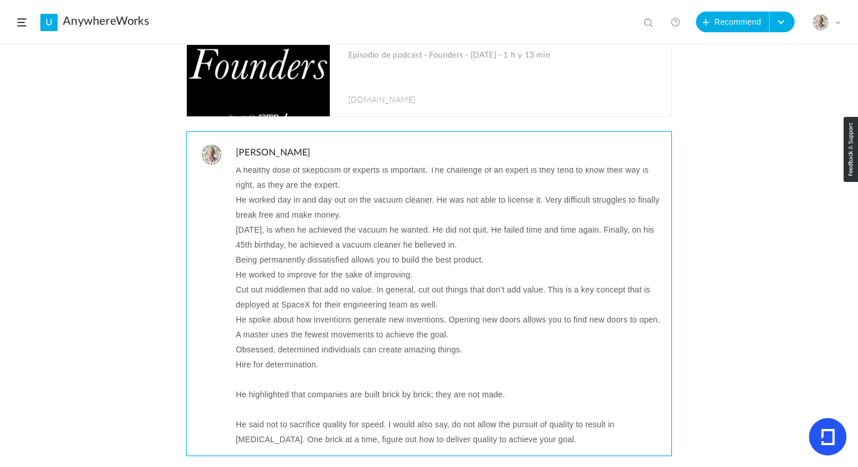
click at [244, 347] on p "Obsessed, determined individuals can create amazing things." at bounding box center [449, 349] width 427 height 15
click at [244, 382] on p at bounding box center [449, 379] width 427 height 15
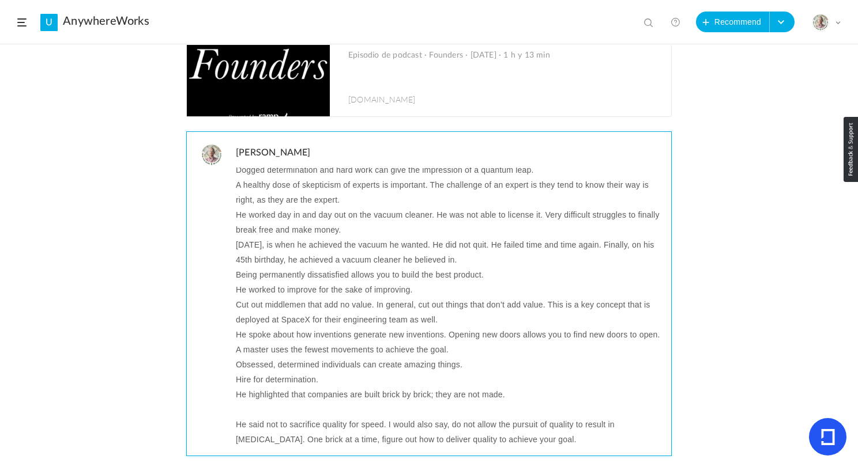
click at [246, 384] on p "Hire for determination." at bounding box center [449, 379] width 427 height 15
click at [248, 395] on p "He highlighted that companies are built brick by brick; they are not made." at bounding box center [449, 394] width 427 height 15
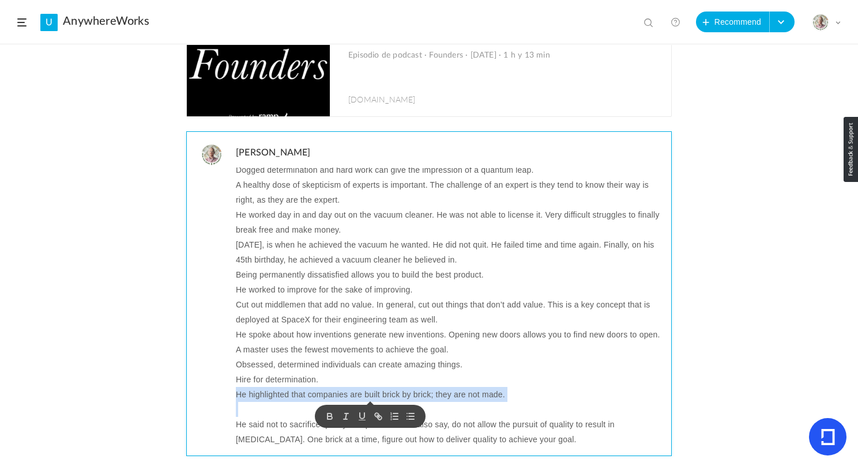
click at [247, 409] on p at bounding box center [449, 409] width 427 height 15
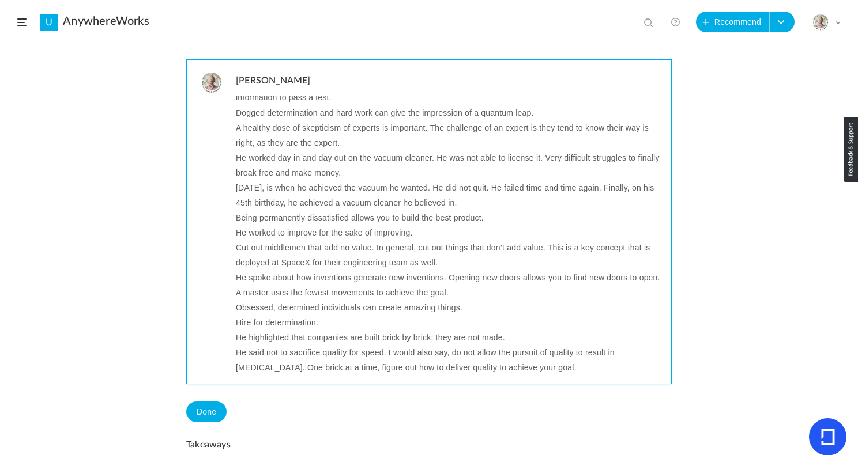
scroll to position [225, 0]
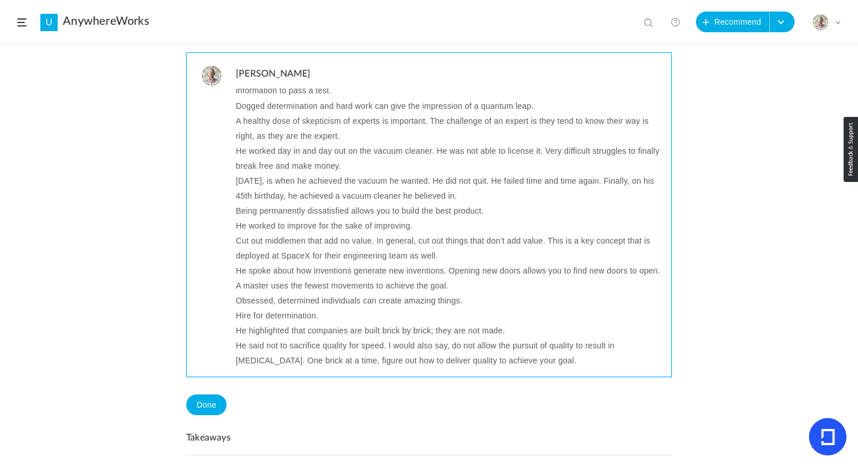
click at [254, 348] on p "He said not to sacrifice quality for speed. I would also say, do not allow the …" at bounding box center [449, 353] width 427 height 30
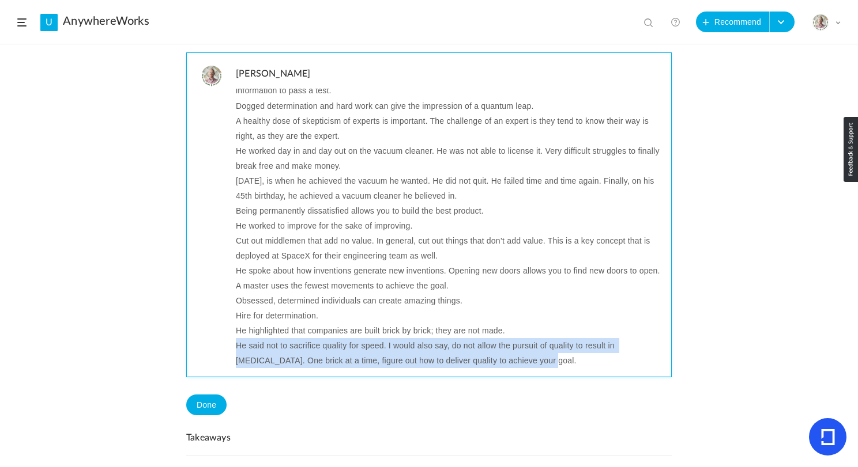
click at [254, 348] on p "He said not to sacrifice quality for speed. I would also say, do not allow the …" at bounding box center [449, 353] width 427 height 30
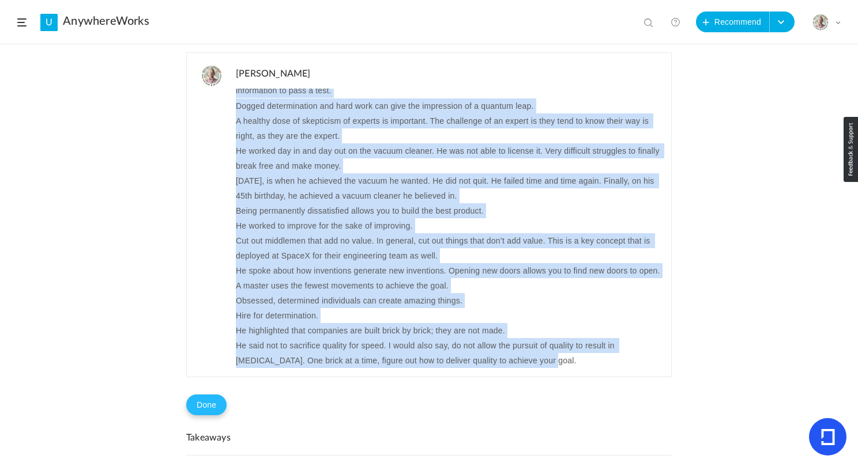
click at [196, 402] on button "Done" at bounding box center [206, 405] width 40 height 21
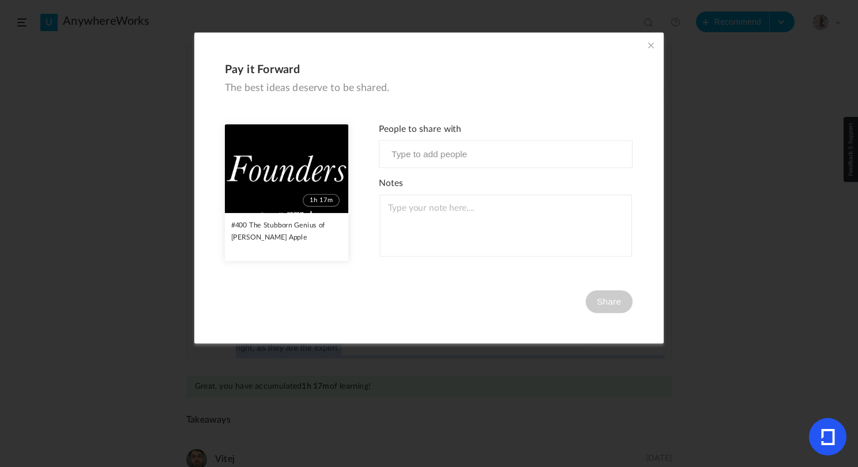
scroll to position [207, 0]
click at [646, 38] on div "Pay it Forward The best ideas deserve to be shared. 1h 17m #400 The Stubborn Ge…" at bounding box center [428, 188] width 469 height 311
click at [647, 40] on span at bounding box center [650, 45] width 13 height 13
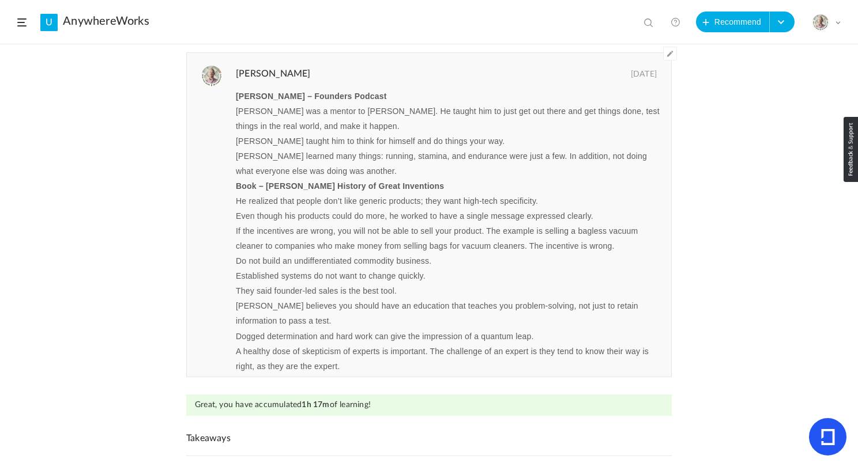
click at [650, 17] on div at bounding box center [643, 20] width 17 height 18
click at [646, 27] on span at bounding box center [650, 24] width 12 height 12
paste input "intercom"
type input "intercom"
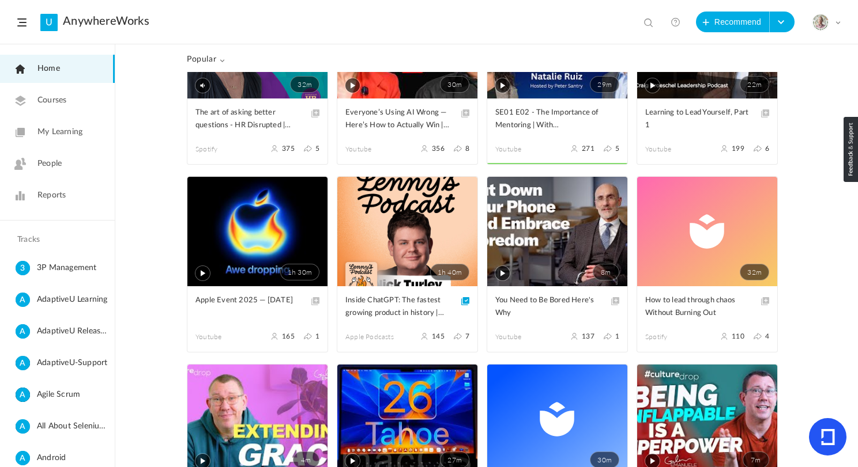
scroll to position [130, 0]
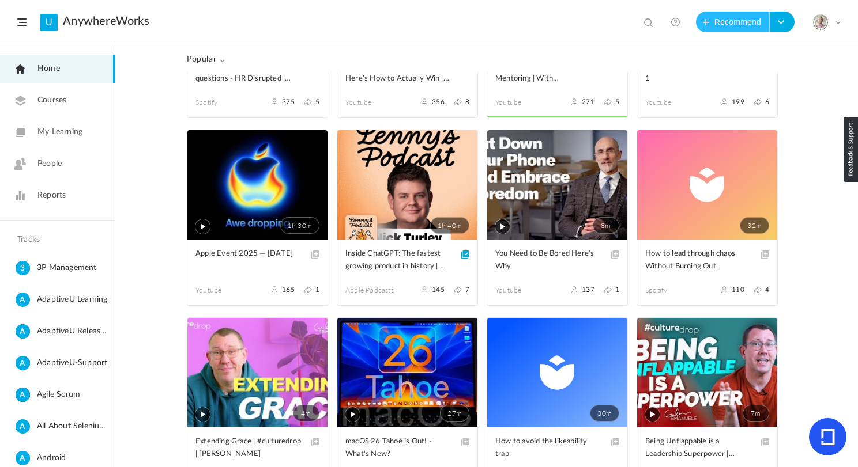
click at [709, 26] on button "Recommend" at bounding box center [733, 22] width 74 height 21
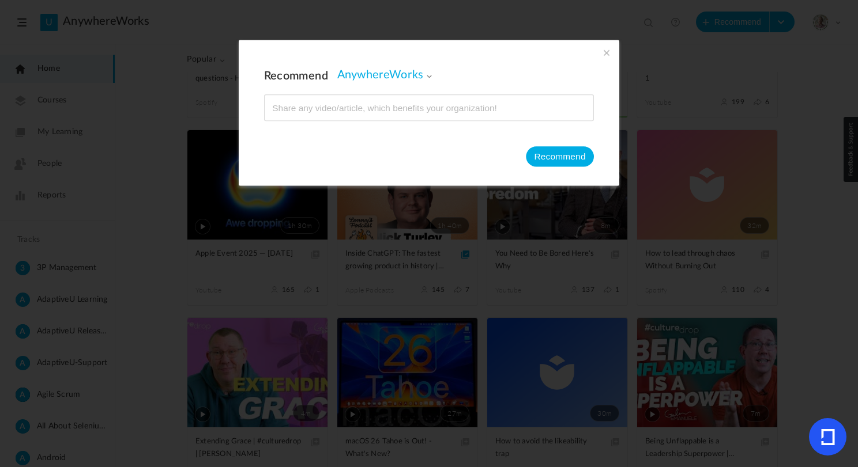
type input "https://www.youtube.com/watch?v=0_opWSfmN8M"
type input "How Intercom rose from the ashes by betting everything on AI | Eoghan McCabe (f…"
type input "86"
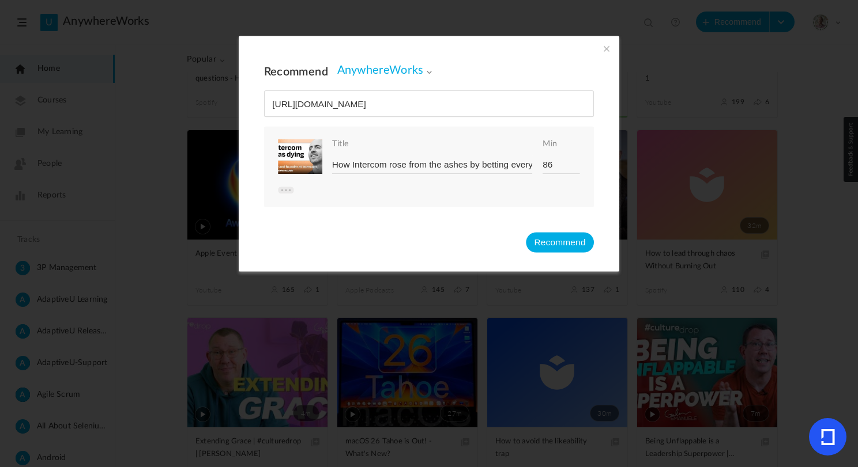
type input "https://www.youtube.com/watch?v=0_opWSfmN8M"
click at [550, 243] on button "Recommend" at bounding box center [560, 242] width 68 height 20
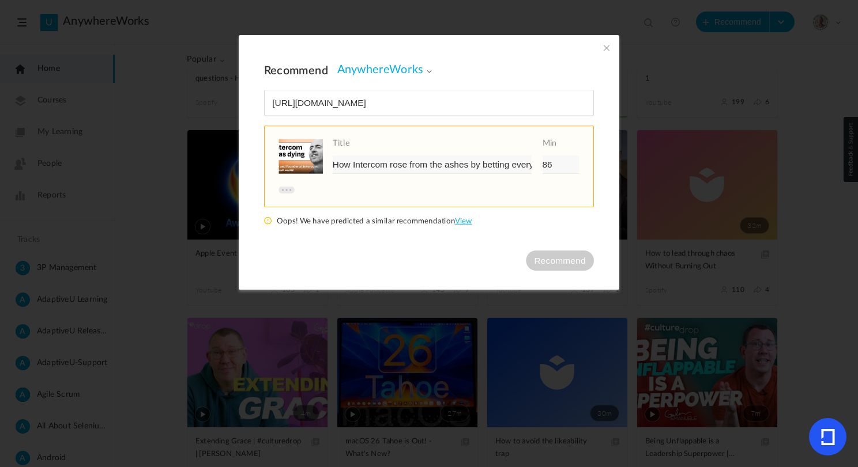
click at [466, 219] on link "View" at bounding box center [463, 220] width 17 height 7
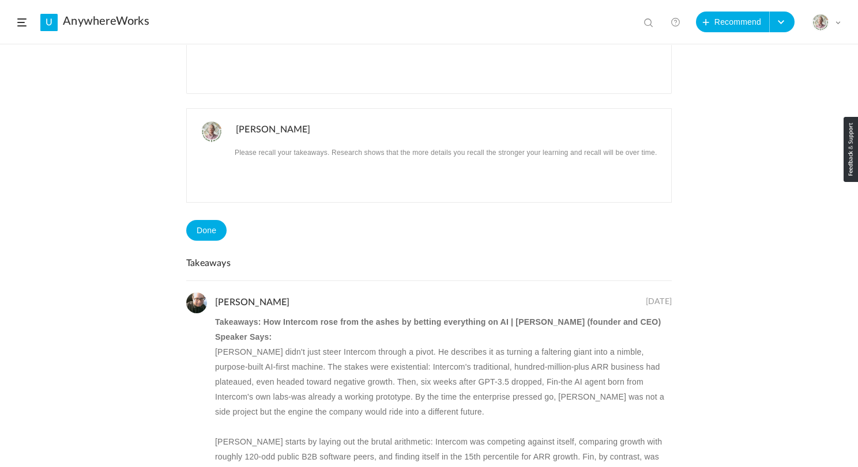
scroll to position [385, 0]
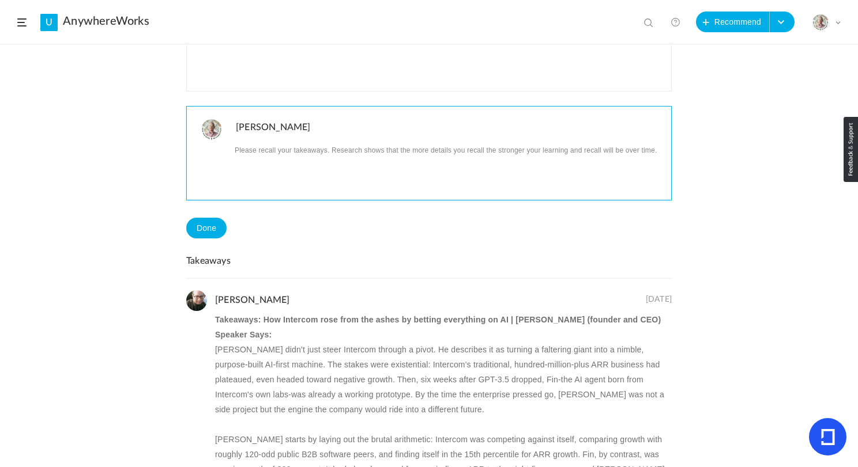
click at [331, 156] on p at bounding box center [449, 149] width 427 height 15
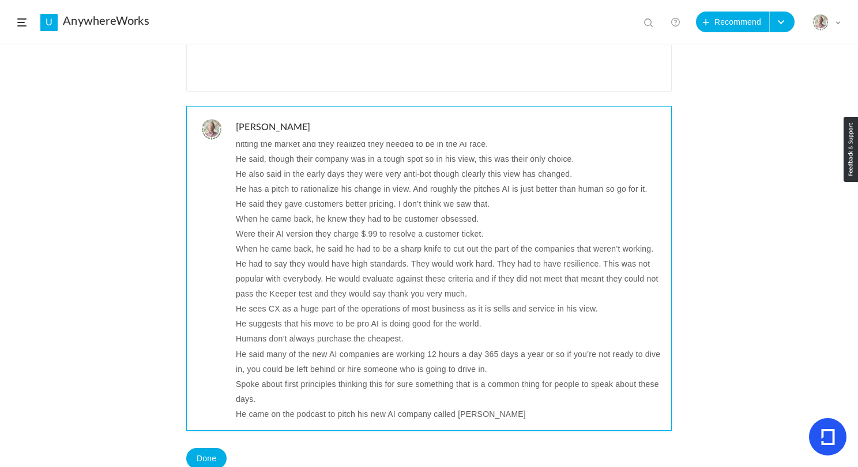
scroll to position [0, 0]
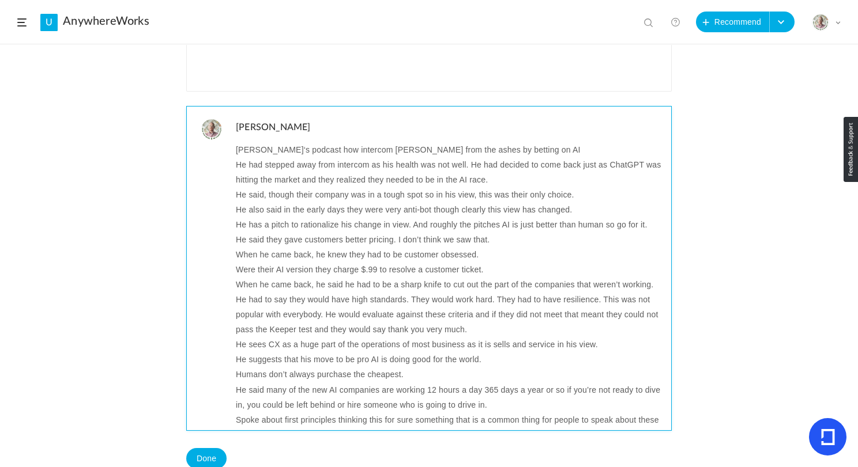
click at [320, 165] on p "He had stepped away from intercom as his health was not well. He had decided to…" at bounding box center [449, 172] width 427 height 30
click at [507, 154] on p "[PERSON_NAME]‘s podcast how intercom [PERSON_NAME] from the ashes by betting on…" at bounding box center [449, 149] width 427 height 15
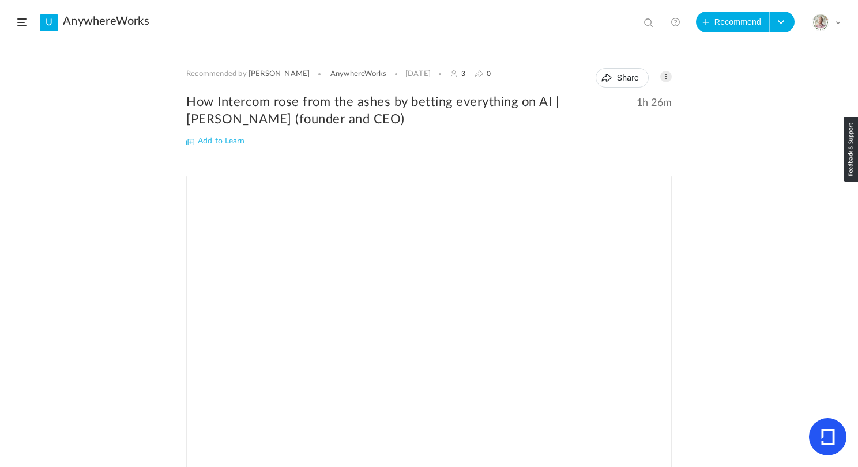
click at [425, 109] on h2 "How Intercom rose from the ashes by betting everything on AI | [PERSON_NAME] (f…" at bounding box center [428, 110] width 485 height 35
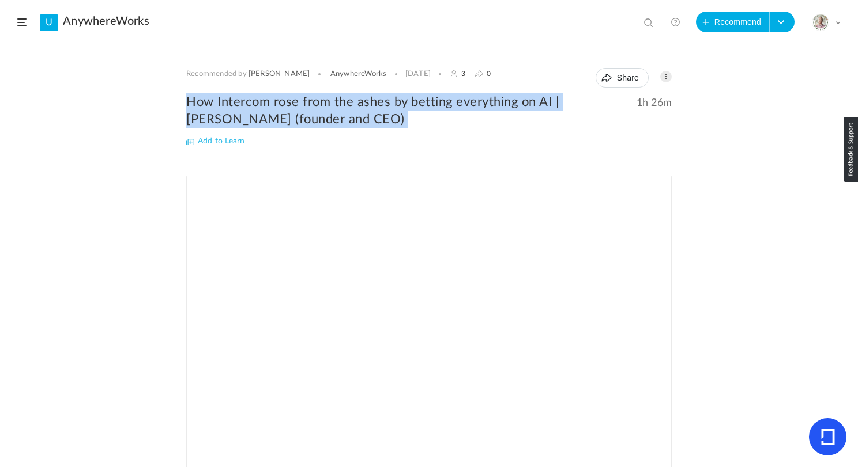
click at [425, 109] on h2 "How Intercom rose from the ashes by betting everything on AI | [PERSON_NAME] (f…" at bounding box center [428, 110] width 485 height 35
copy div "How Intercom rose from the ashes by betting everything on AI | [PERSON_NAME] (f…"
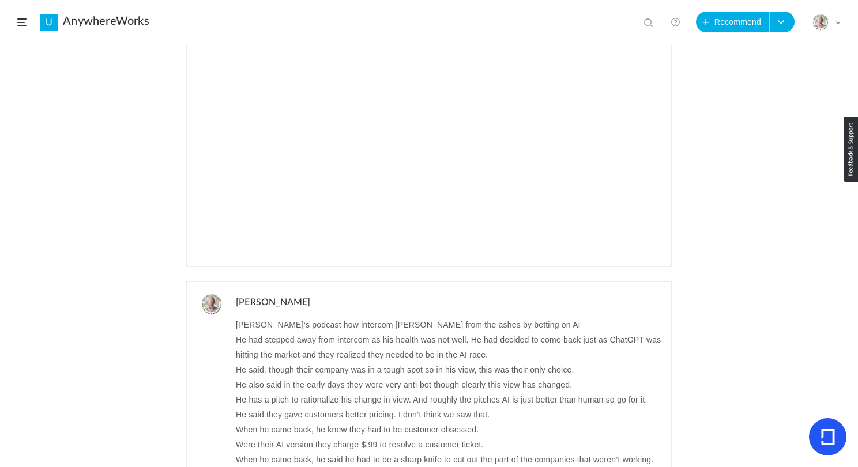
scroll to position [217, 0]
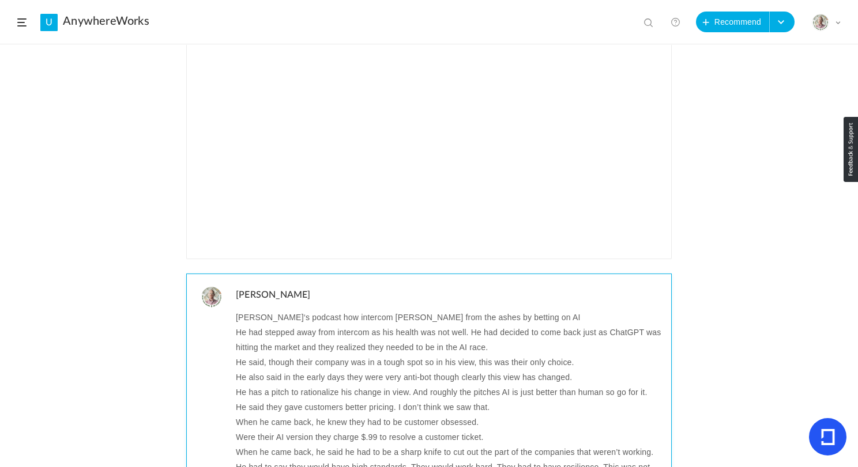
click at [301, 322] on p "[PERSON_NAME]‘s podcast how intercom [PERSON_NAME] from the ashes by betting on…" at bounding box center [449, 317] width 427 height 15
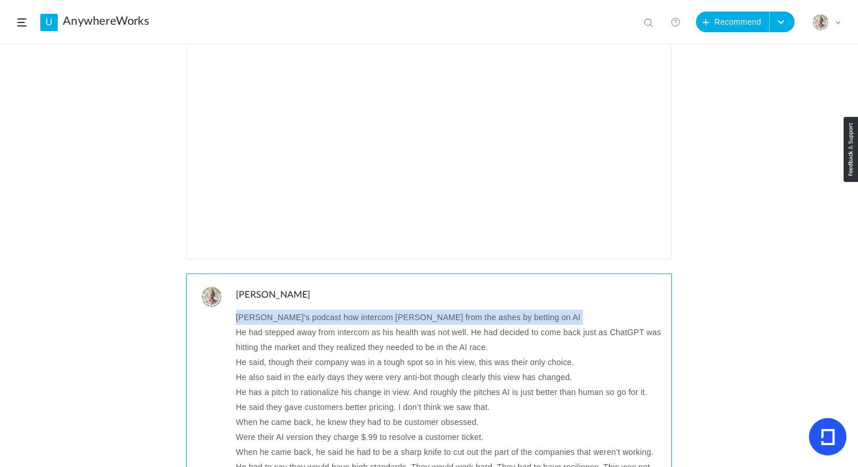
click at [301, 322] on p "[PERSON_NAME]‘s podcast how intercom [PERSON_NAME] from the ashes by betting on…" at bounding box center [449, 317] width 427 height 15
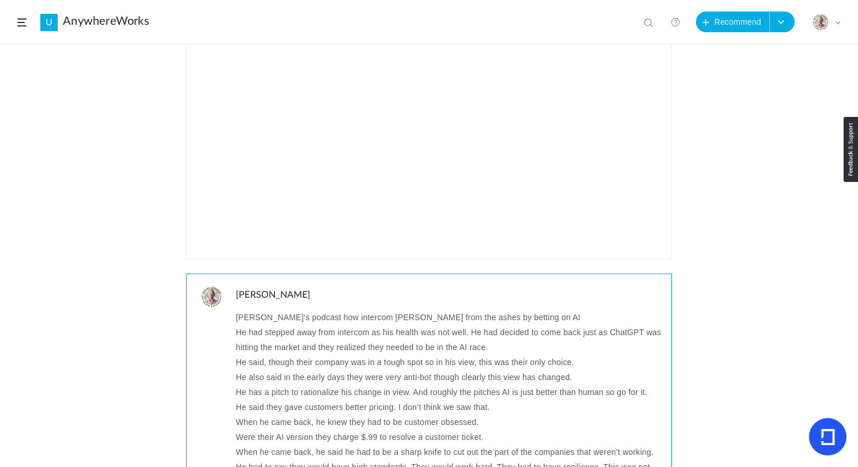
scroll to position [210, 0]
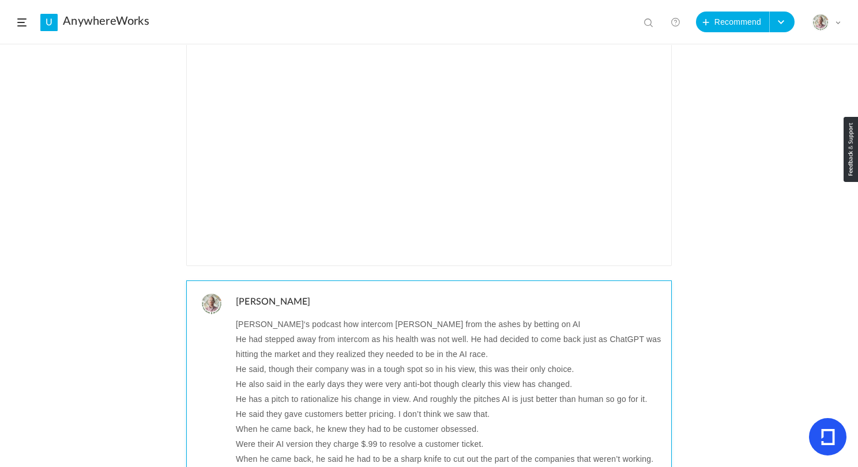
click at [304, 323] on p "[PERSON_NAME]‘s podcast how intercom [PERSON_NAME] from the ashes by betting on…" at bounding box center [449, 324] width 427 height 15
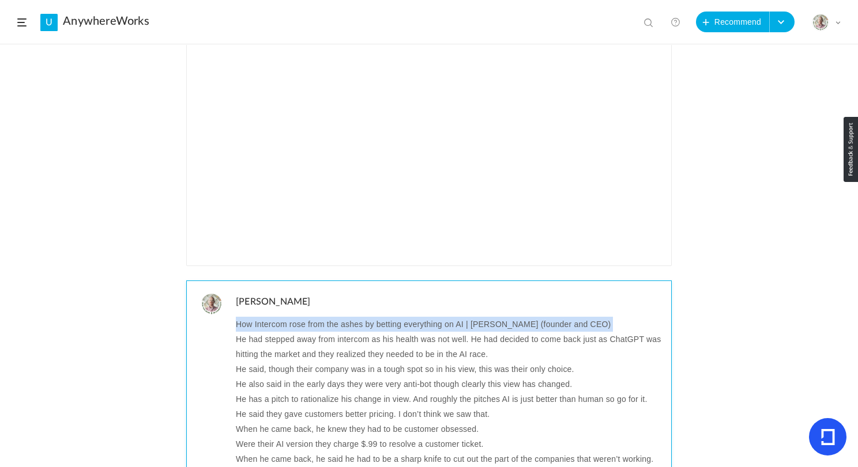
scroll to position [0, 0]
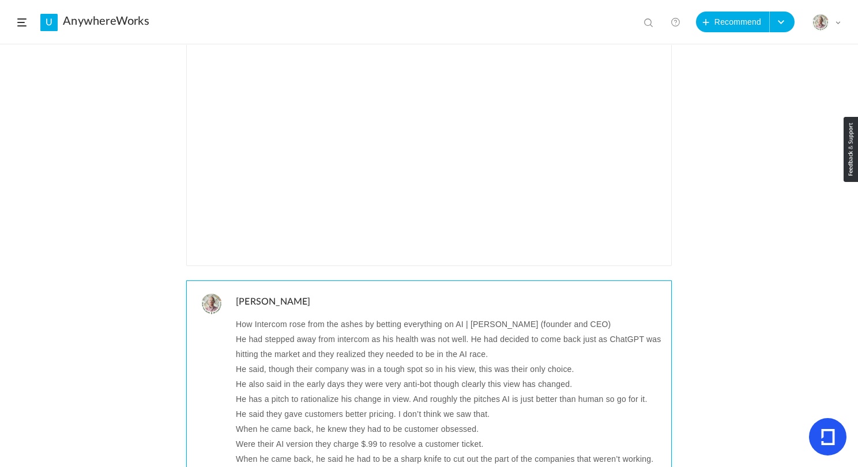
click at [286, 342] on p "He had stepped away from intercom as his health was not well. He had decided to…" at bounding box center [449, 347] width 427 height 30
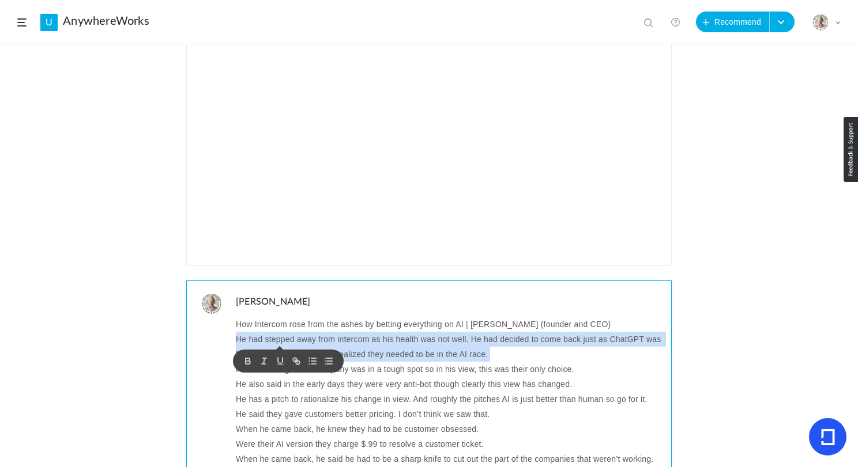
click at [286, 342] on p "He had stepped away from intercom as his health was not well. He had decided to…" at bounding box center [449, 347] width 427 height 30
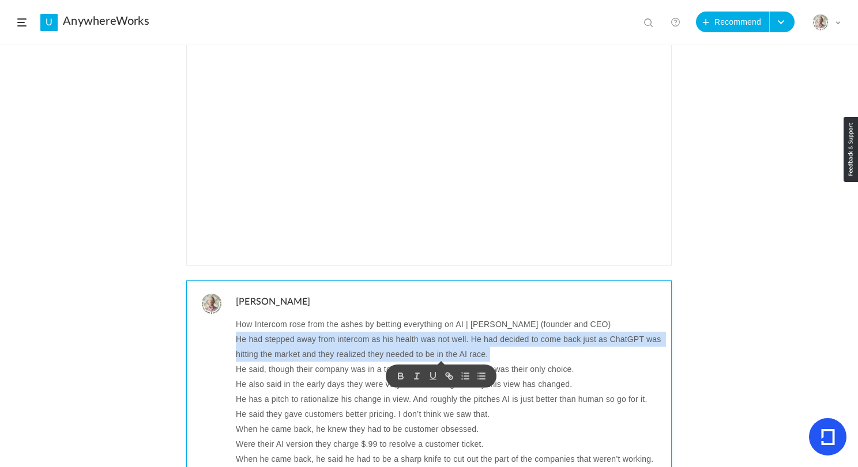
copy p "He had stepped away from intercom as his health was not well. He had decided to…"
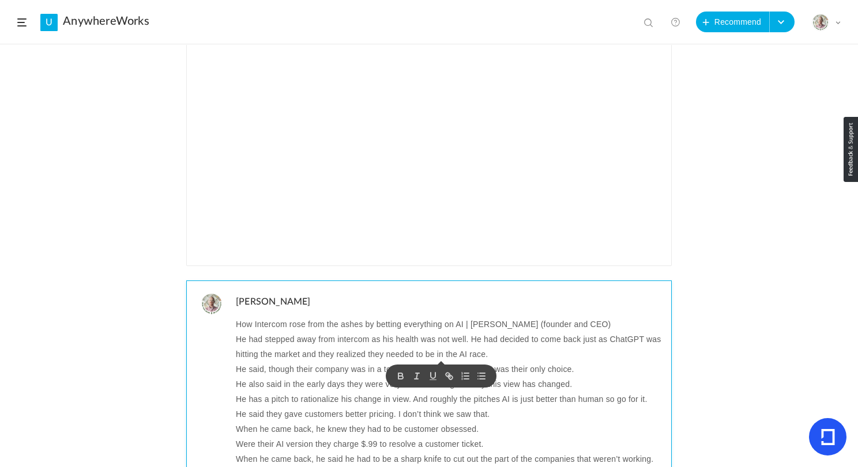
click at [299, 372] on p "He said, though their company was in a tough spot so in his view, this was thei…" at bounding box center [449, 369] width 427 height 15
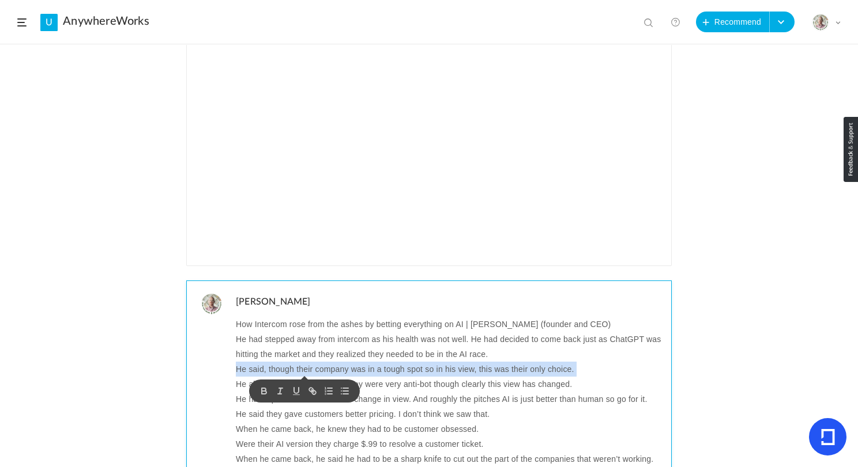
click at [299, 372] on p "He said, though their company was in a tough spot so in his view, this was thei…" at bounding box center [449, 369] width 427 height 15
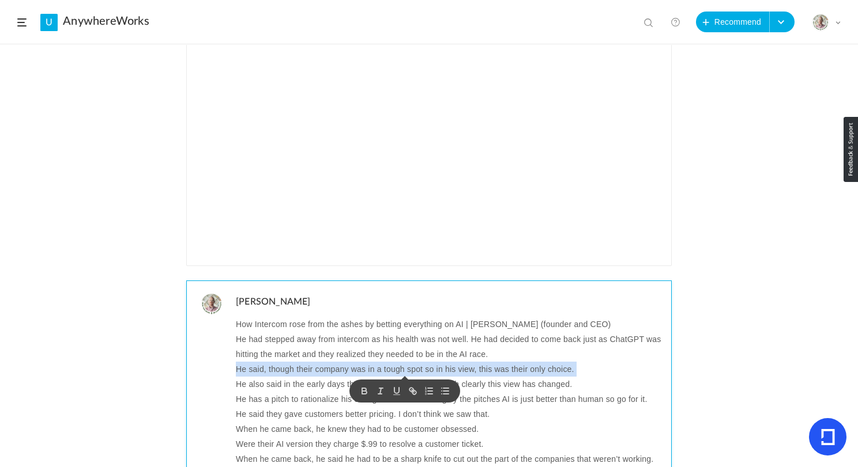
copy p "He said, though their company was in a tough spot so in his view, this was thei…"
click at [296, 387] on p "He also said in the early days they were very anti-bot though clearly this view…" at bounding box center [449, 384] width 427 height 15
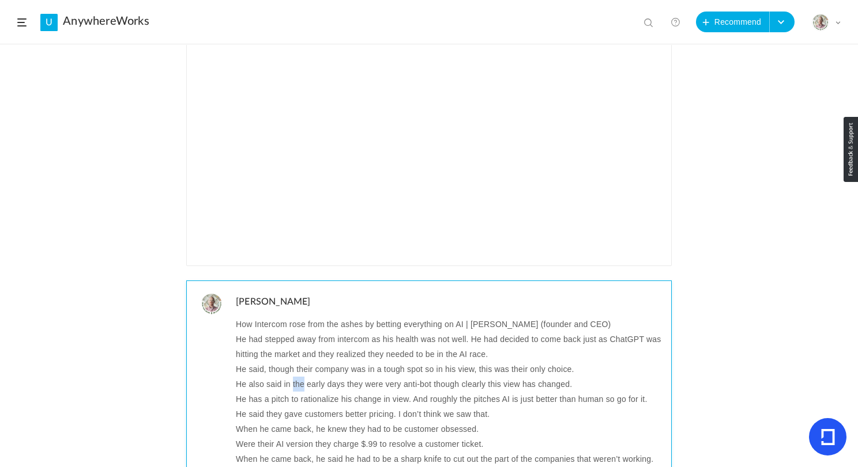
click at [296, 387] on p "He also said in the early days they were very anti-bot though clearly this view…" at bounding box center [449, 384] width 427 height 15
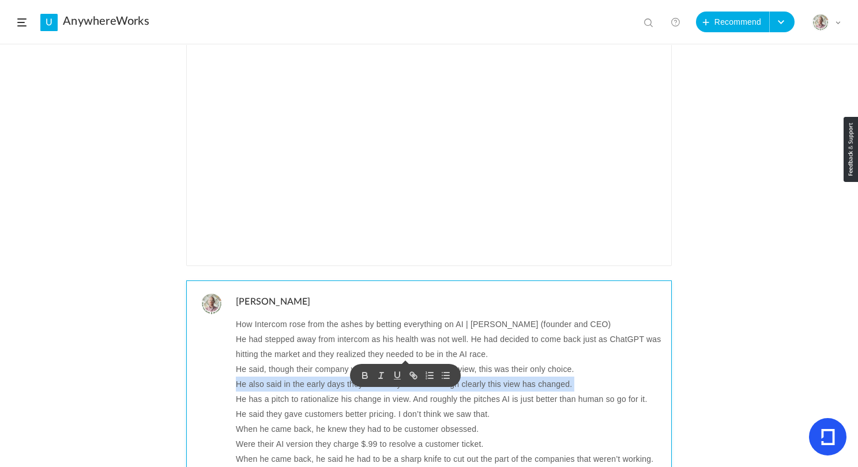
scroll to position [36, 0]
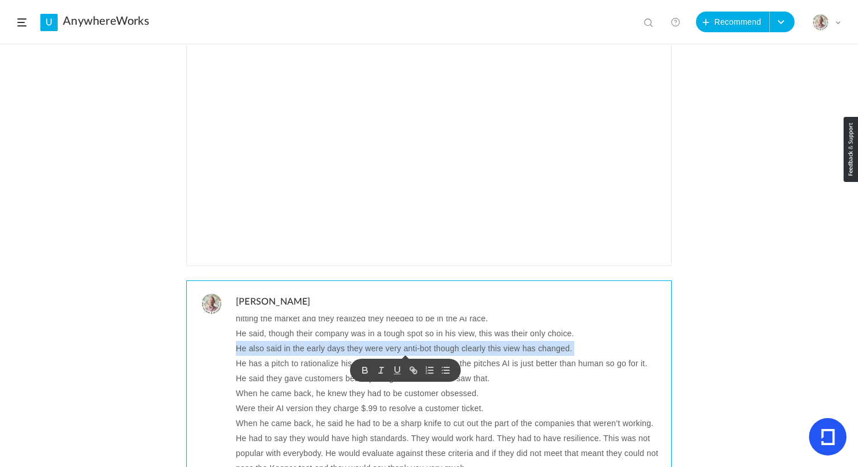
copy p "He also said in the early days they were very anti-bot though clearly this view…"
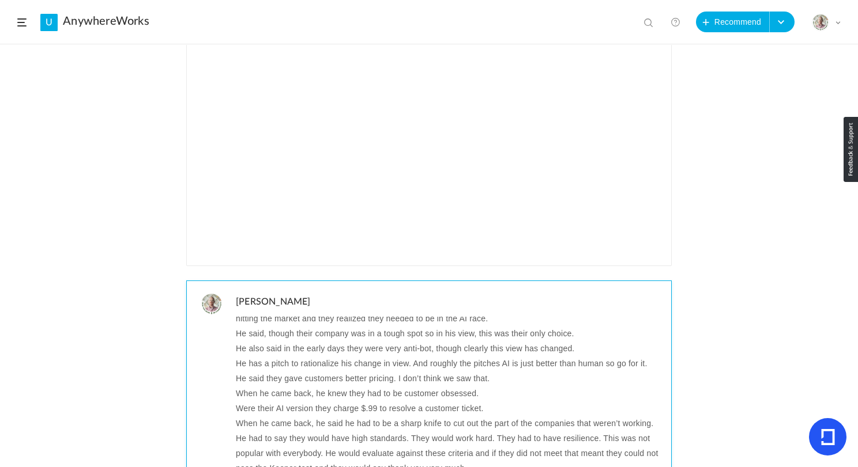
click at [452, 364] on p "He has a pitch to rationalize his change in view. And roughly the pitches AI is…" at bounding box center [449, 363] width 427 height 15
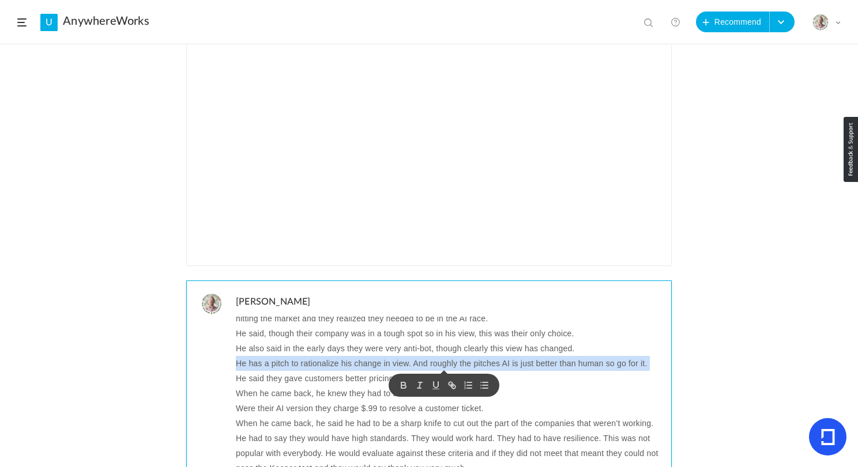
click at [452, 364] on p "He has a pitch to rationalize his change in view. And roughly the pitches AI is…" at bounding box center [449, 363] width 427 height 15
copy p "He has a pitch to rationalize his change in view. And roughly the pitches AI is…"
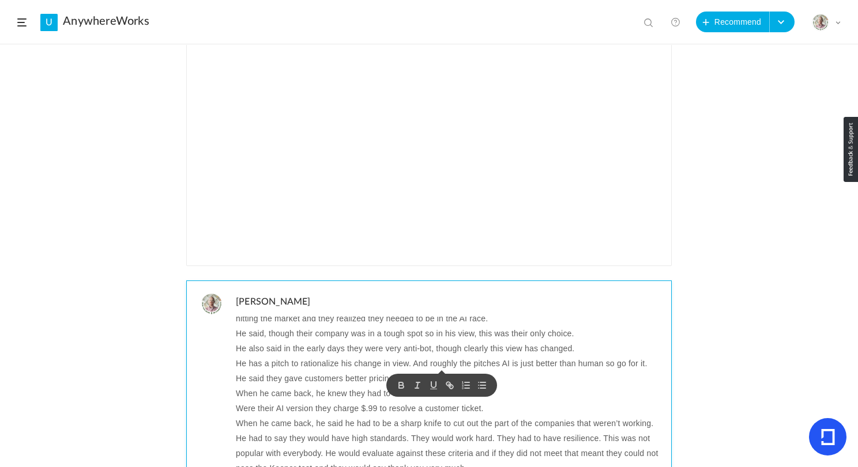
click at [305, 380] on p "He said they gave customers better pricing. I don’t think we saw that." at bounding box center [449, 378] width 427 height 15
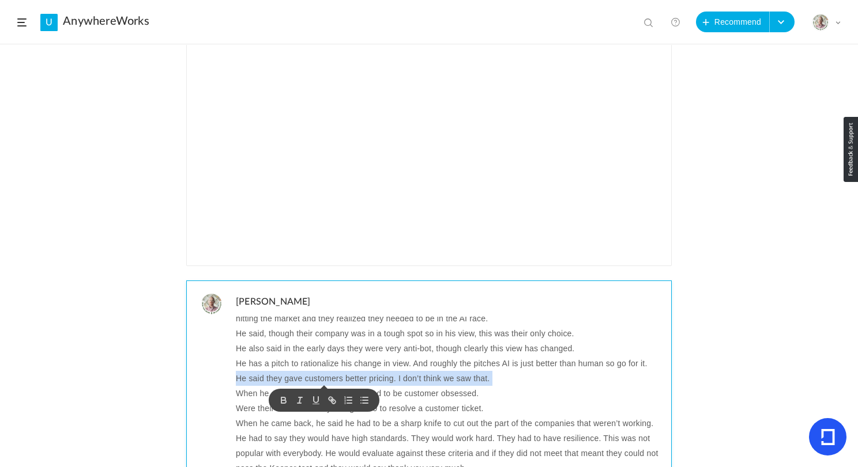
click at [305, 380] on p "He said they gave customers better pricing. I don’t think we saw that." at bounding box center [449, 378] width 427 height 15
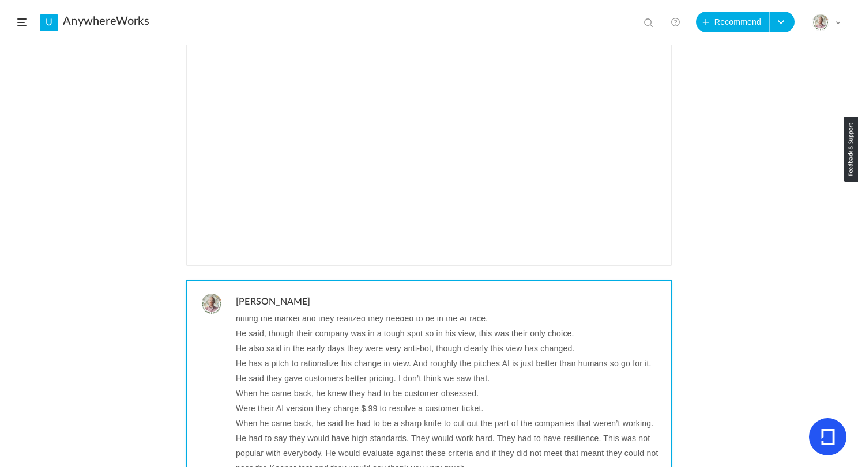
click at [394, 380] on p "He said they gave customers better pricing. I don’t think we saw that." at bounding box center [449, 378] width 427 height 15
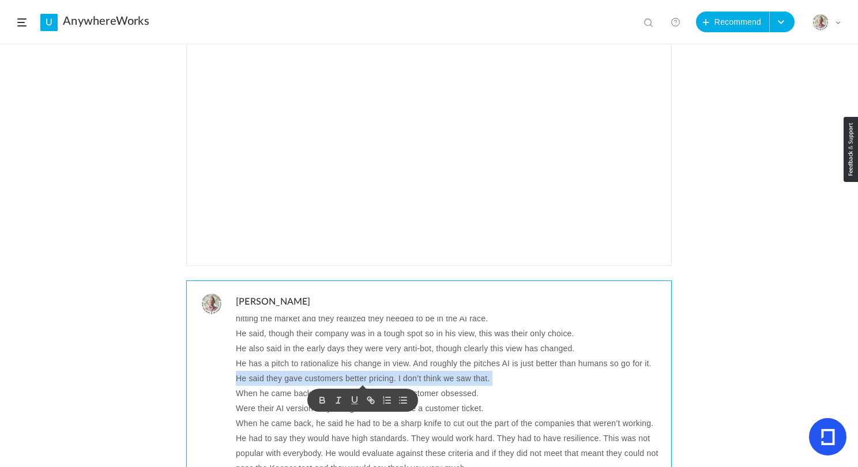
copy p "He said they gave customers better pricing. I don’t think we saw that."
click at [273, 394] on p "When he came back, he knew they had to be customer obsessed." at bounding box center [449, 393] width 427 height 15
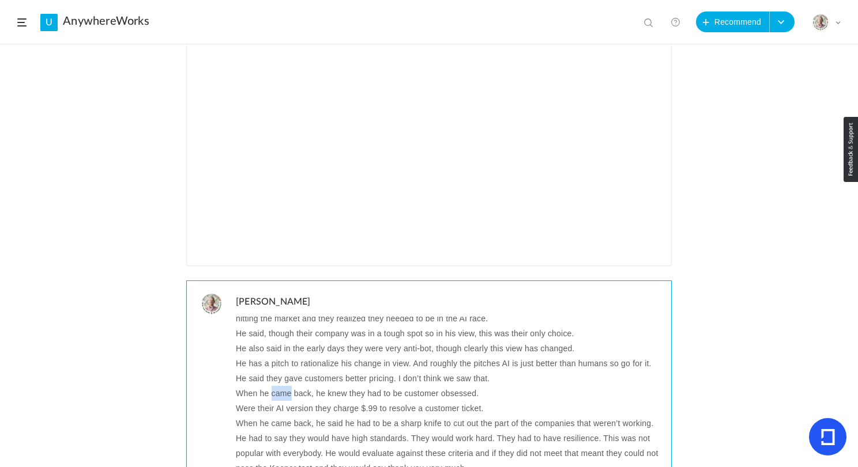
click at [273, 394] on p "When he came back, he knew they had to be customer obsessed." at bounding box center [449, 393] width 427 height 15
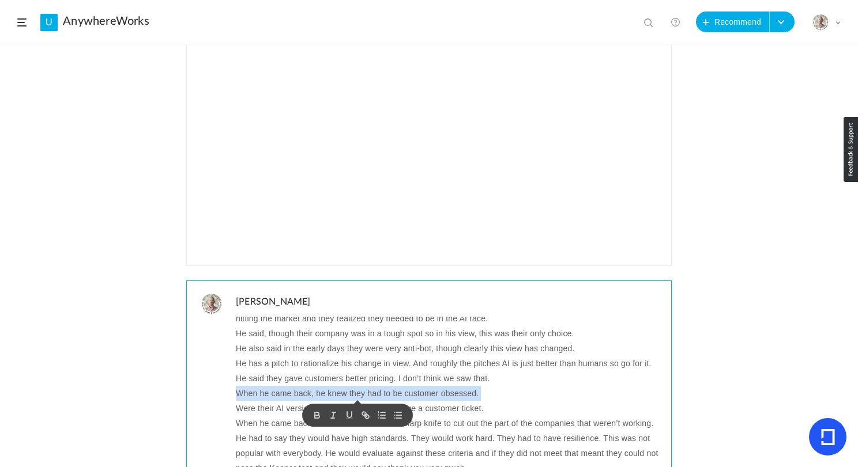
copy p "When he came back, he knew they had to be customer obsessed."
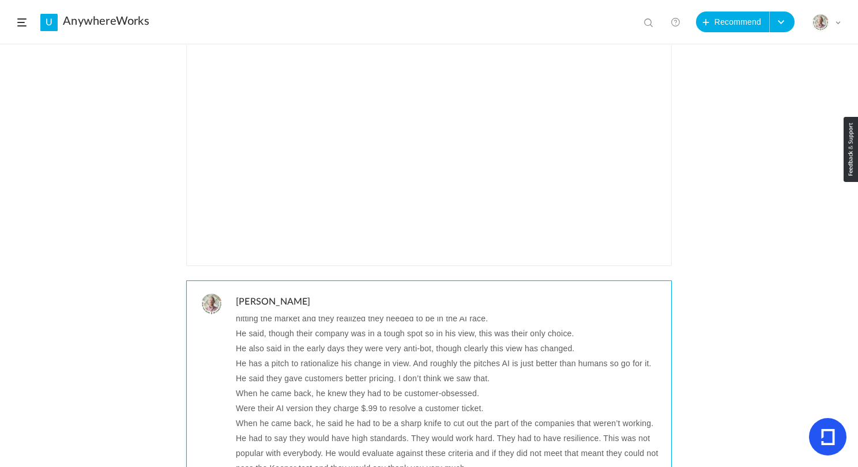
click at [383, 405] on p "Were their AI version they charge $.99 to resolve a customer ticket." at bounding box center [449, 408] width 427 height 15
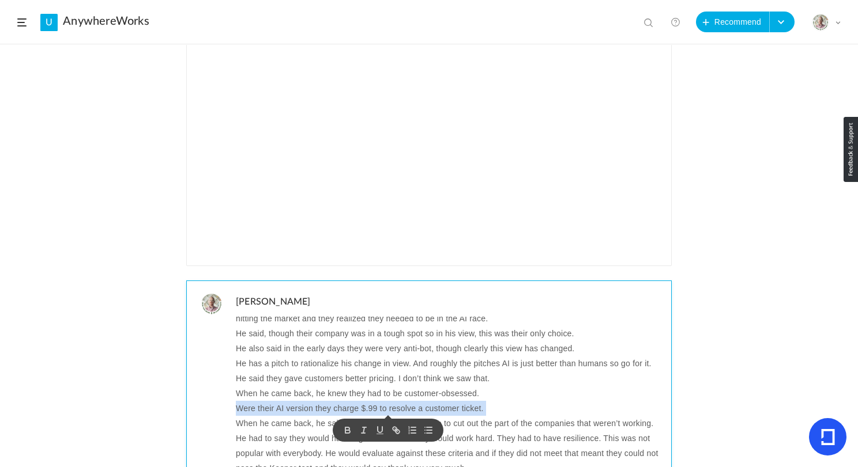
click at [383, 405] on p "Were their AI version they charge $.99 to resolve a customer ticket." at bounding box center [449, 408] width 427 height 15
copy p "Were their AI version they charge $.99 to resolve a customer ticket."
click at [245, 410] on p "Were their AI version they charge $.99 to resolve a customer ticket." at bounding box center [449, 408] width 427 height 15
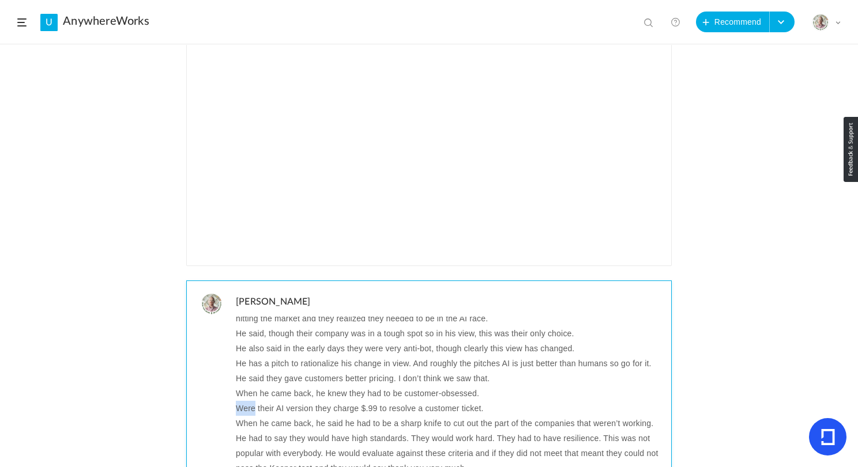
click at [245, 410] on p "Were their AI version they charge $.99 to resolve a customer ticket." at bounding box center [449, 408] width 427 height 15
click at [251, 424] on p "When he came back, he said he had to be a sharp knife to cut out the part of th…" at bounding box center [449, 446] width 427 height 60
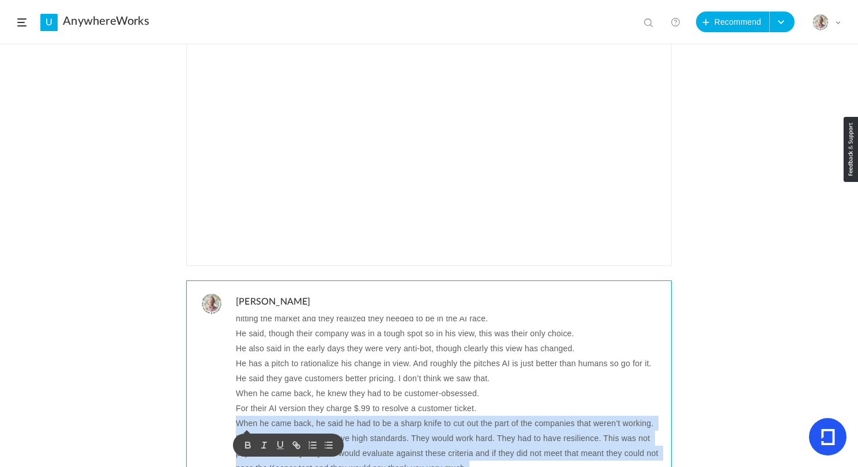
click at [251, 424] on p "When he came back, he said he had to be a sharp knife to cut out the part of th…" at bounding box center [449, 446] width 427 height 60
copy p "When he came back, he said he had to be a sharp knife to cut out the part of th…"
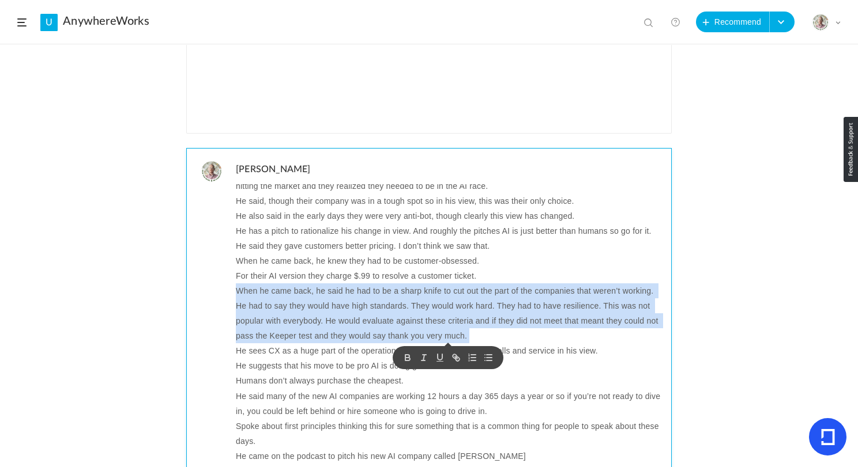
scroll to position [354, 0]
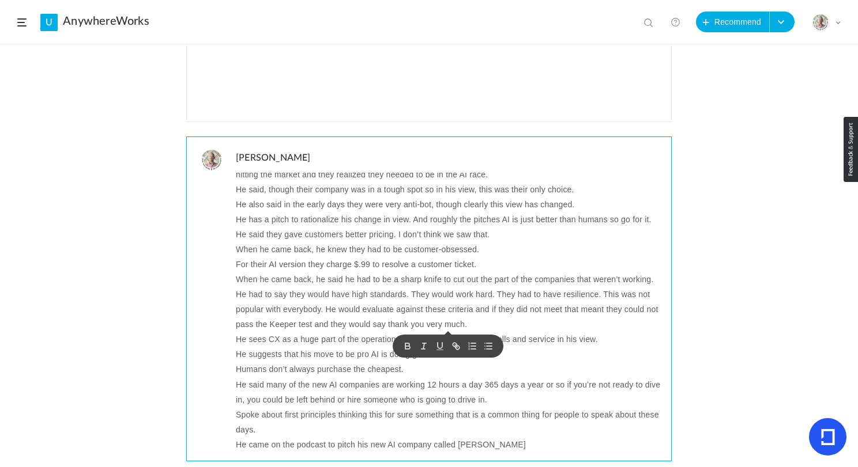
click at [319, 335] on p "He sees CX as a huge part of the operations of most business as it is sells and…" at bounding box center [449, 339] width 427 height 15
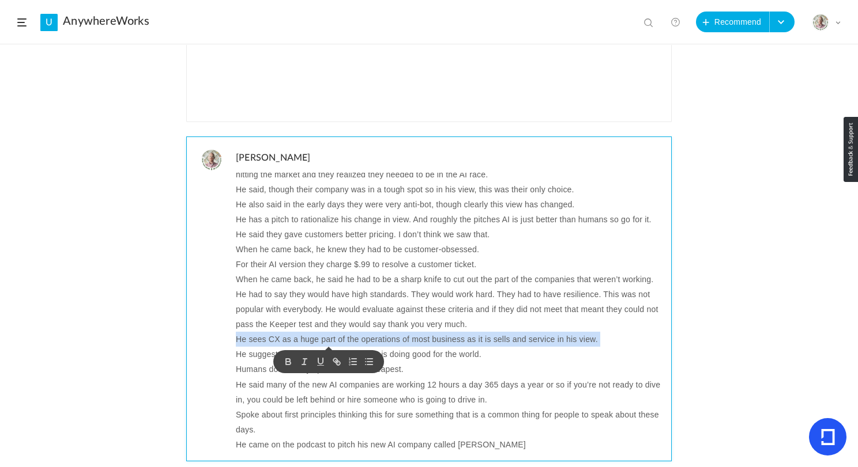
click at [319, 335] on p "He sees CX as a huge part of the operations of most business as it is sells and…" at bounding box center [449, 339] width 427 height 15
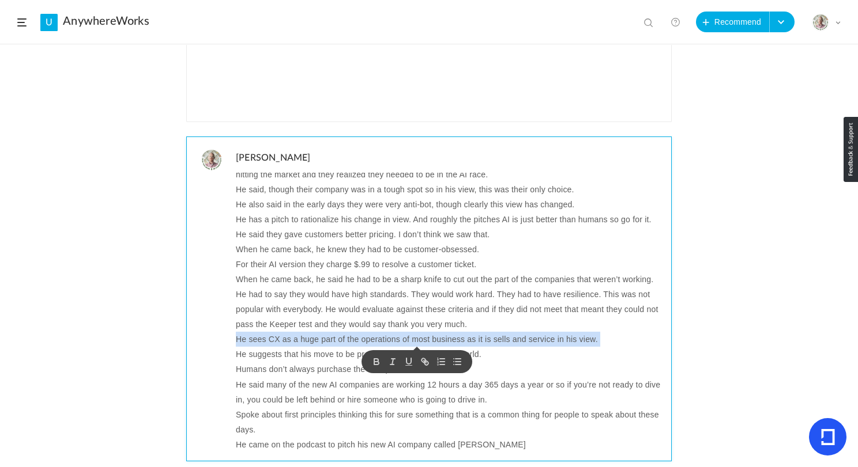
copy p "He sees CX as a huge part of the operations of most business as it is sells and…"
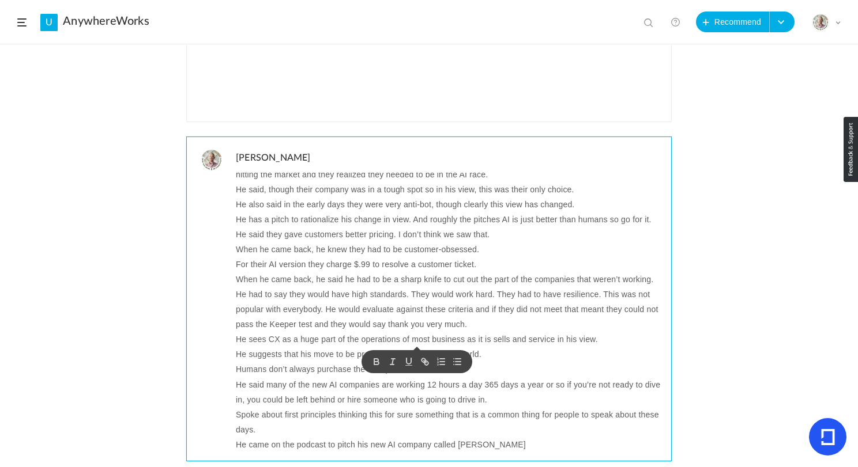
click at [291, 360] on p "He suggests that his move to be pro AI is doing good for the world." at bounding box center [449, 354] width 427 height 15
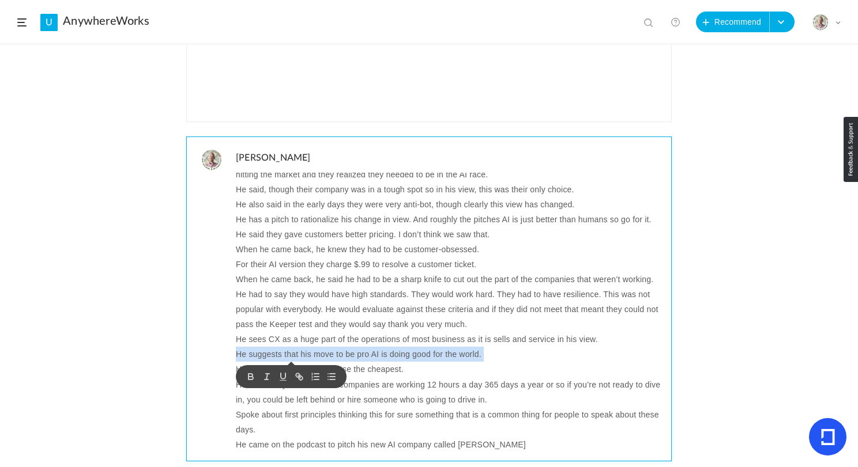
click at [291, 360] on p "He suggests that his move to be pro AI is doing good for the world." at bounding box center [449, 354] width 427 height 15
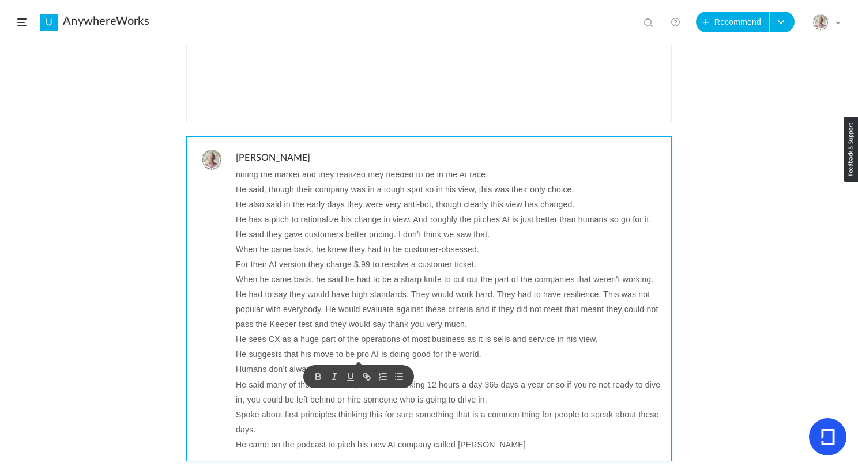
click at [405, 337] on p "He sees CX as a huge part of the operations of most business as it is sells and…" at bounding box center [449, 339] width 427 height 15
click at [243, 263] on p "Were their AI version they charge $.99 to resolve a customer ticket." at bounding box center [449, 264] width 427 height 15
click at [369, 334] on p "He sees CX as a huge part of the operations of most business as it is sells and…" at bounding box center [449, 339] width 427 height 15
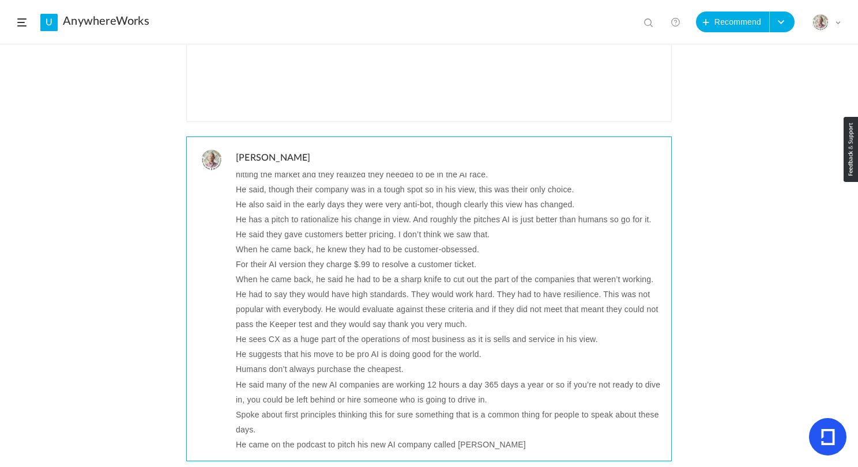
click at [405, 341] on p "He sees CX as a huge part of the operations of most business as it is sells and…" at bounding box center [449, 339] width 427 height 15
click at [421, 342] on p "He sees CX as a huge part of the operations of most business as it is sells and…" at bounding box center [449, 339] width 427 height 15
click at [406, 361] on p "He suggests that his move to be pro AI is doing good for the world." at bounding box center [449, 354] width 427 height 15
click at [405, 361] on p "He suggests that his move to be pro AI is doing good for the world." at bounding box center [449, 354] width 427 height 15
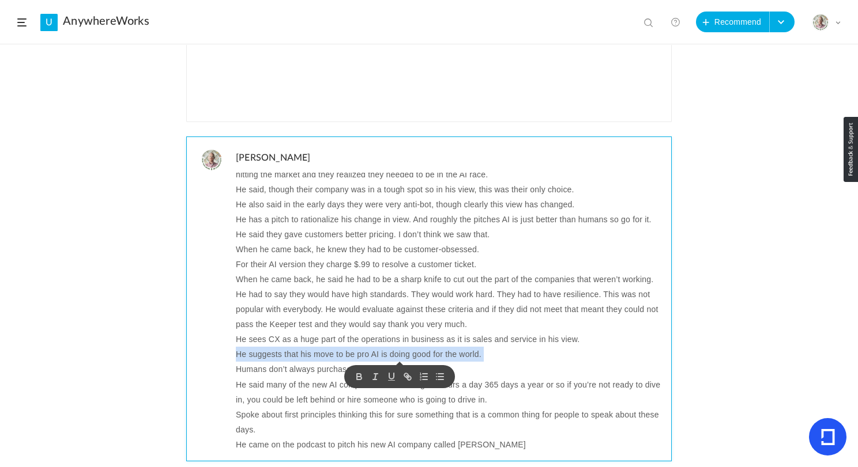
click at [405, 361] on p "He suggests that his move to be pro AI is doing good for the world." at bounding box center [449, 354] width 427 height 15
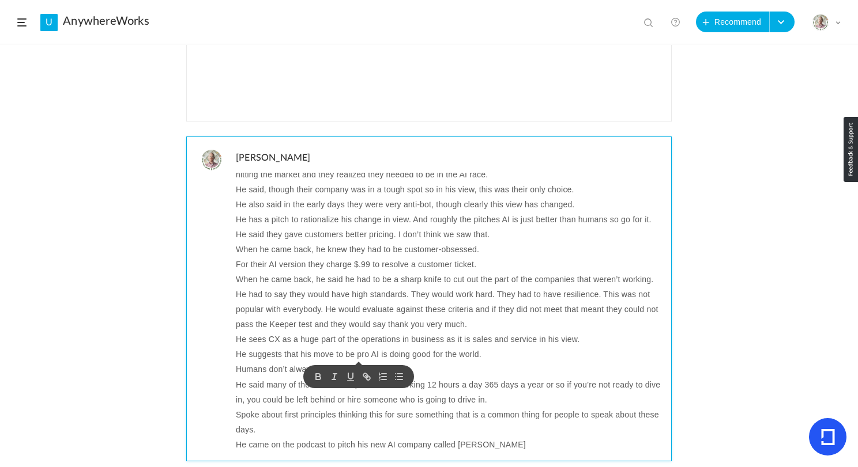
click at [255, 371] on p "Humans don’t always purchase the cheapest." at bounding box center [449, 369] width 427 height 15
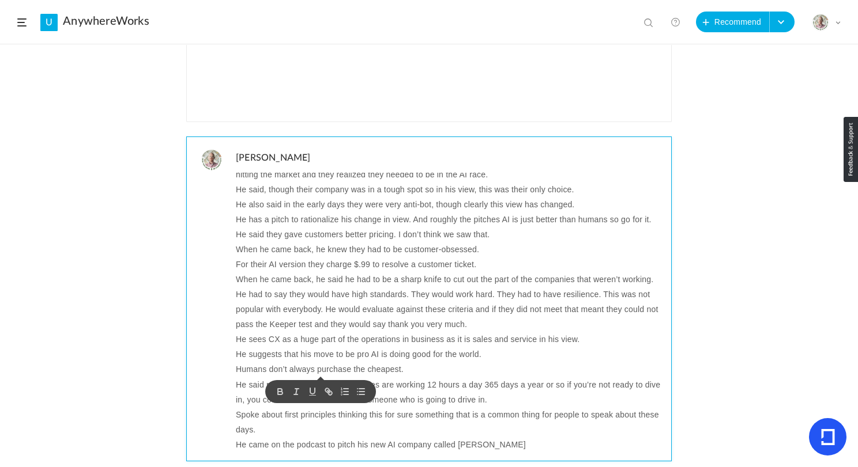
click at [460, 385] on p "He said many of the new AI companies are working 12 hours a day 365 days a year…" at bounding box center [449, 393] width 427 height 30
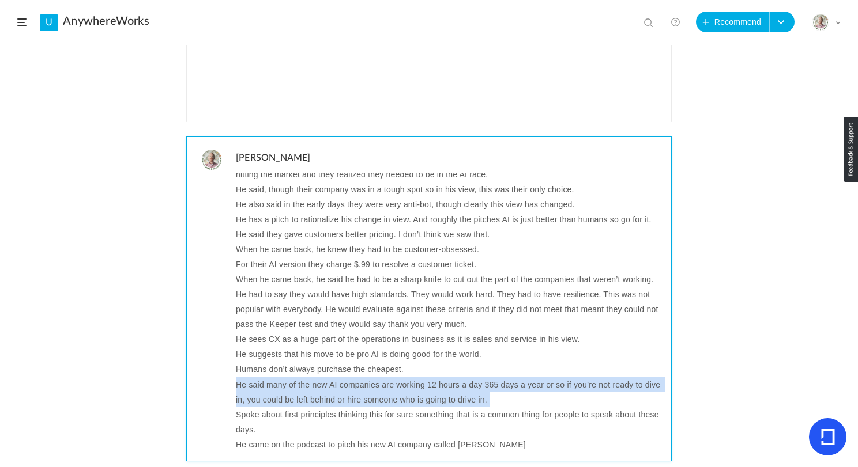
click at [460, 385] on p "He said many of the new AI companies are working 12 hours a day 365 days a year…" at bounding box center [449, 393] width 427 height 30
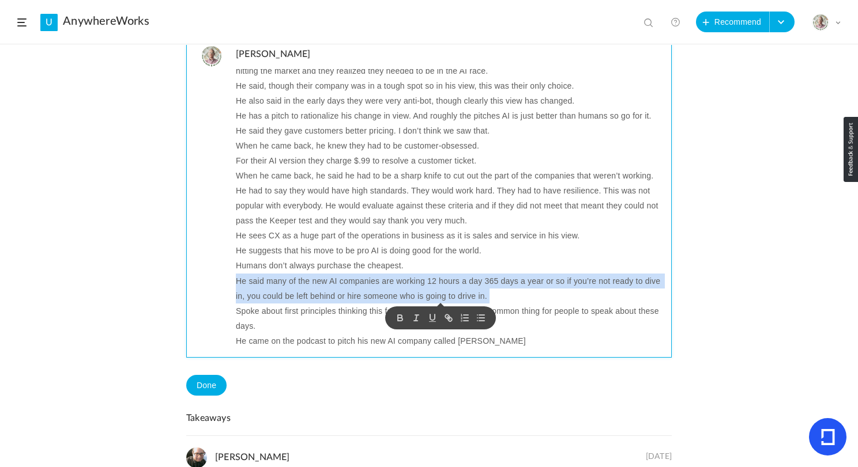
scroll to position [462, 0]
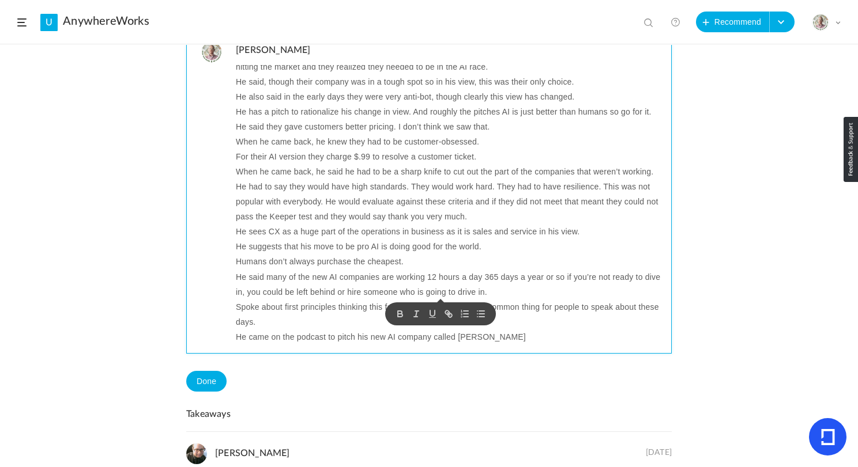
click at [271, 311] on p "Spoke about first principles thinking this for sure something that is a common …" at bounding box center [449, 315] width 427 height 30
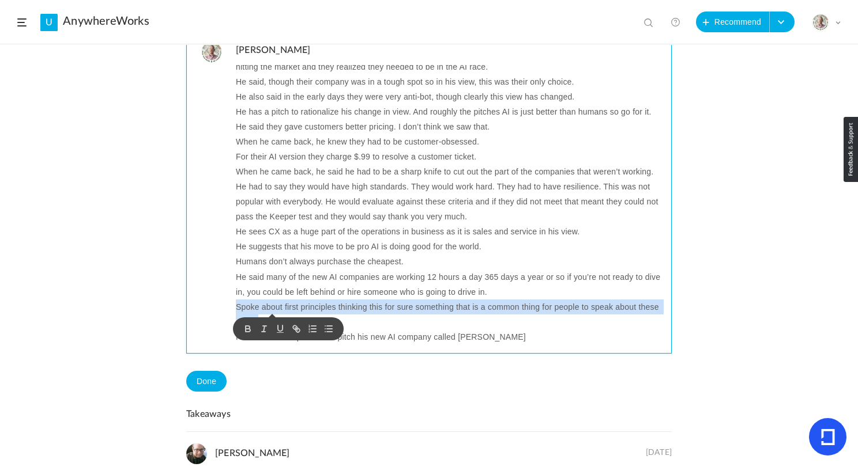
click at [271, 311] on p "Spoke about first principles thinking this for sure something that is a common …" at bounding box center [449, 315] width 427 height 30
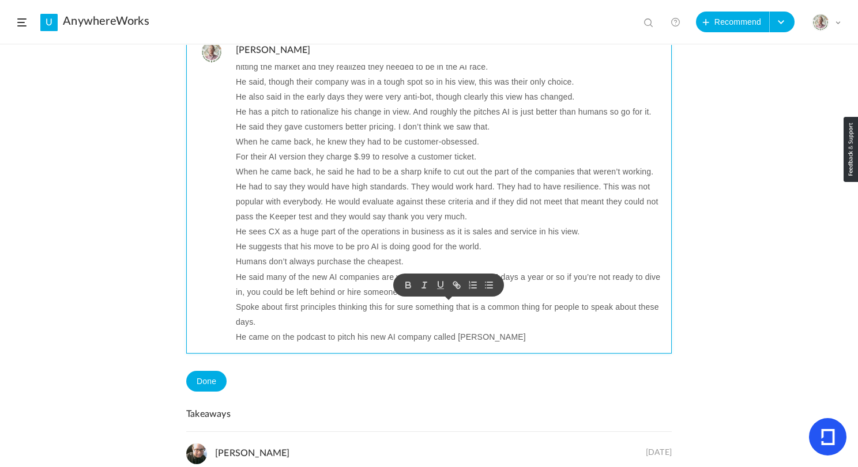
click at [375, 338] on p "He came on the podcast to pitch his new AI company called [PERSON_NAME]" at bounding box center [449, 337] width 427 height 15
click at [485, 295] on p "He said many of the new AI companies are working 12 hours a day 365 days a year…" at bounding box center [449, 285] width 427 height 30
click at [257, 307] on p "Spoke about first principles thinking this for sure something that is a common …" at bounding box center [449, 315] width 427 height 30
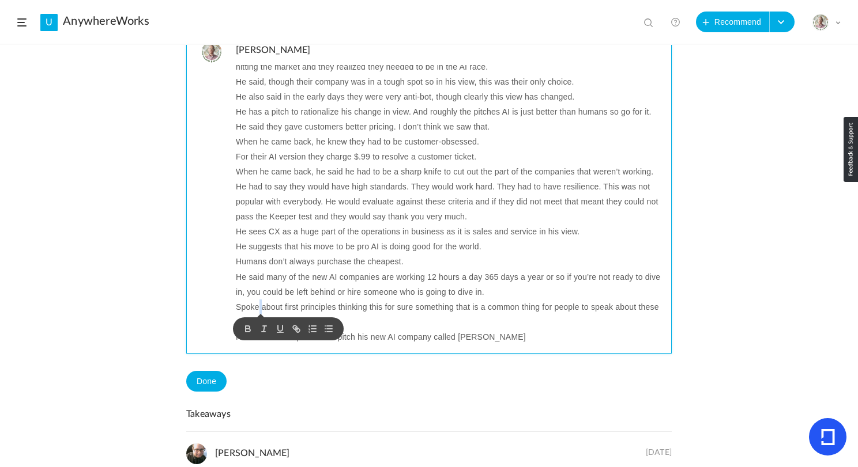
click at [257, 307] on p "Spoke about first principles thinking this for sure something that is a common …" at bounding box center [449, 315] width 427 height 30
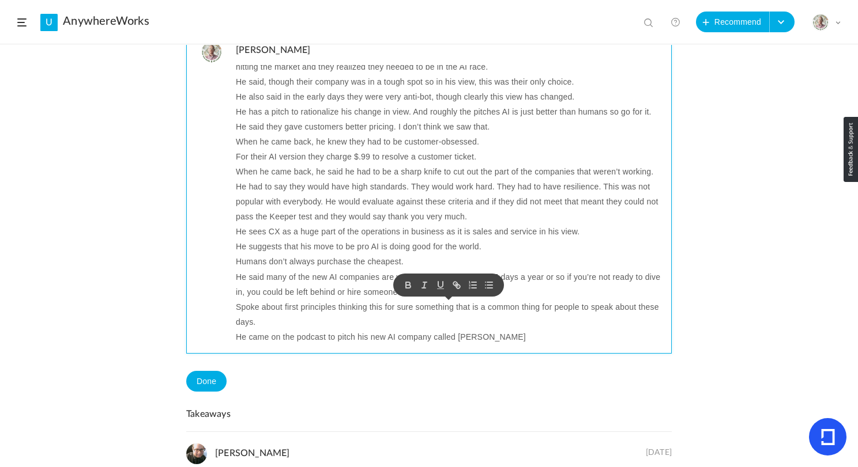
click at [343, 336] on p "He came on the podcast to pitch his new AI company called [PERSON_NAME]" at bounding box center [449, 337] width 427 height 15
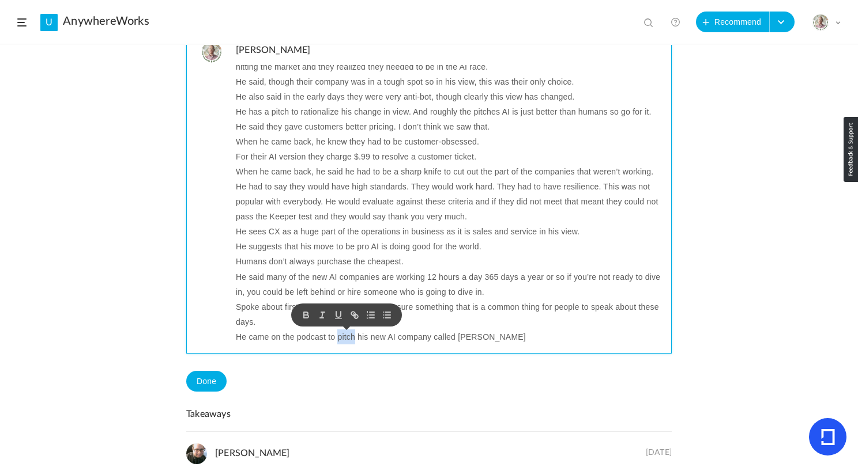
click at [343, 336] on p "He came on the podcast to pitch his new AI company called [PERSON_NAME]" at bounding box center [449, 337] width 427 height 15
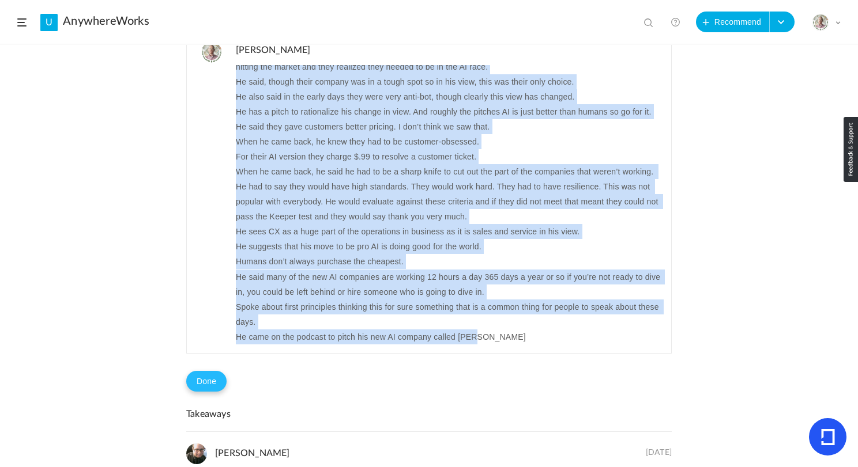
click at [204, 380] on button "Done" at bounding box center [206, 381] width 40 height 21
click at [277, 380] on button "Problem in completion?" at bounding box center [275, 382] width 96 height 20
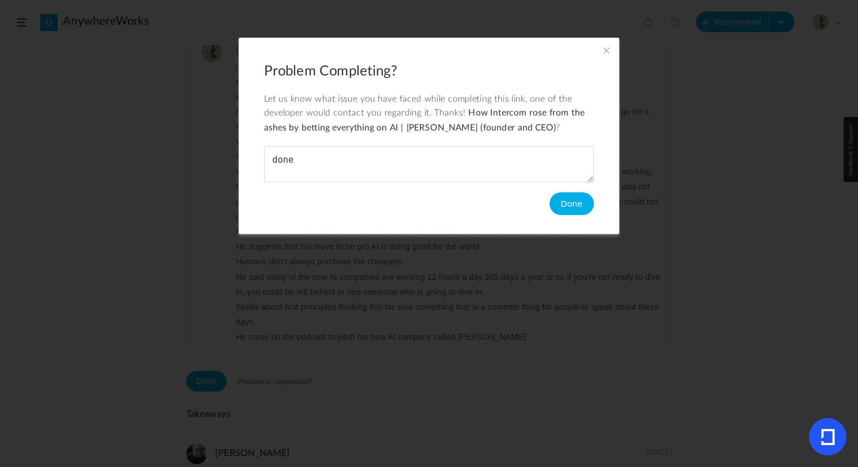
type textarea "done"
click at [565, 209] on button "Done" at bounding box center [571, 204] width 44 height 23
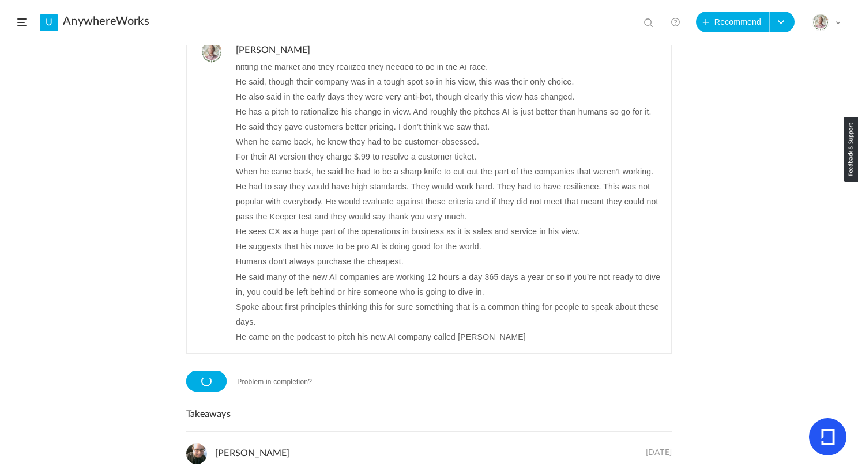
scroll to position [444, 0]
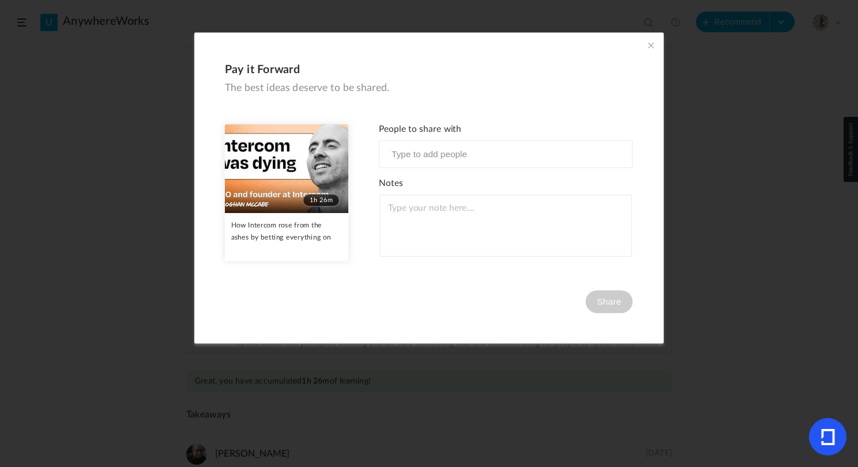
click at [649, 46] on span at bounding box center [650, 45] width 13 height 13
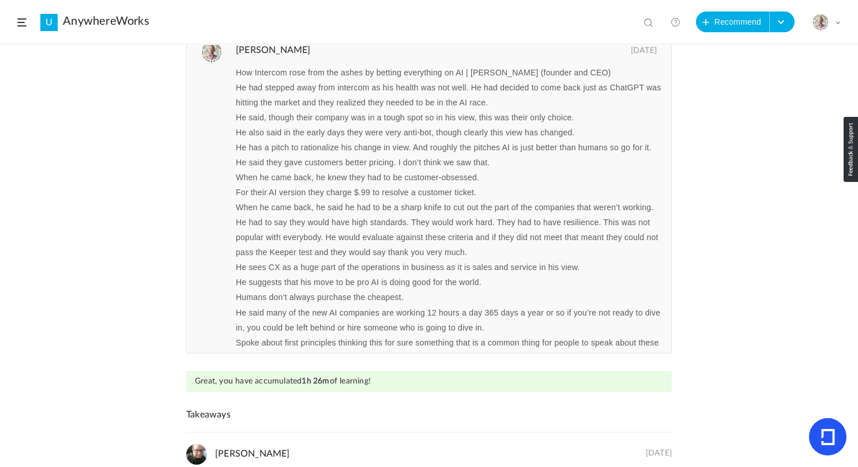
click at [16, 21] on header "U AnywhereWorks View all No results Recommend Create Course My Profile Universi…" at bounding box center [429, 22] width 858 height 44
click at [20, 22] on span at bounding box center [21, 22] width 9 height 8
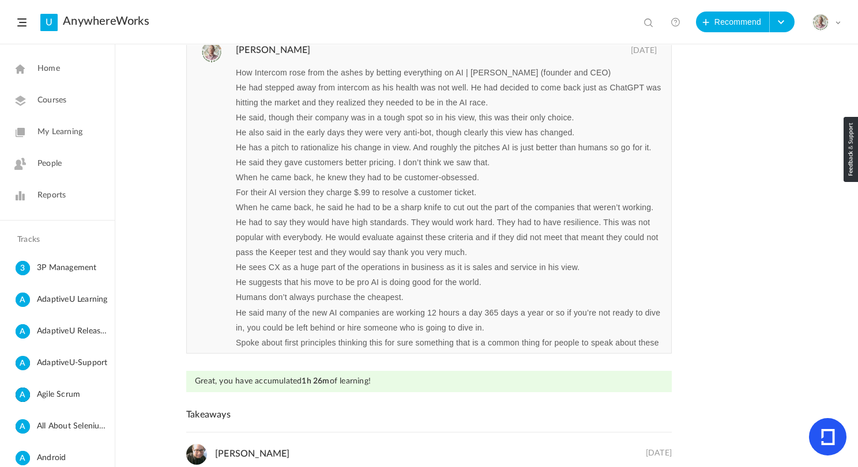
click at [67, 127] on span "My Learning" at bounding box center [59, 132] width 45 height 12
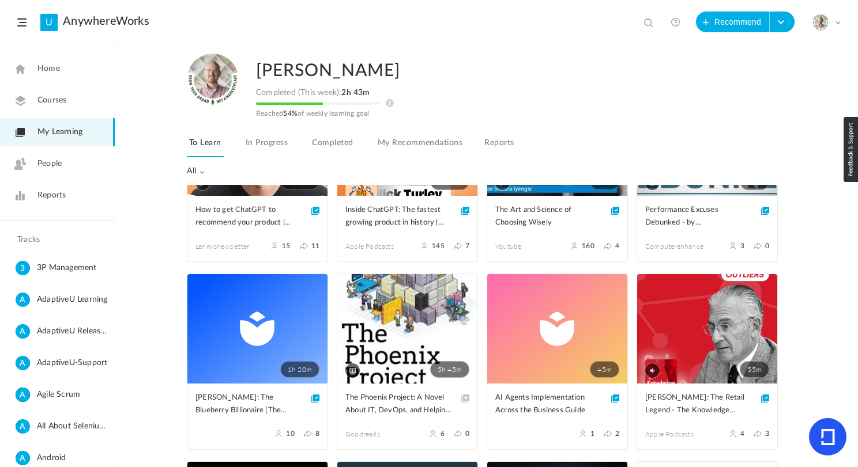
scroll to position [97, 0]
